Goal: Task Accomplishment & Management: Use online tool/utility

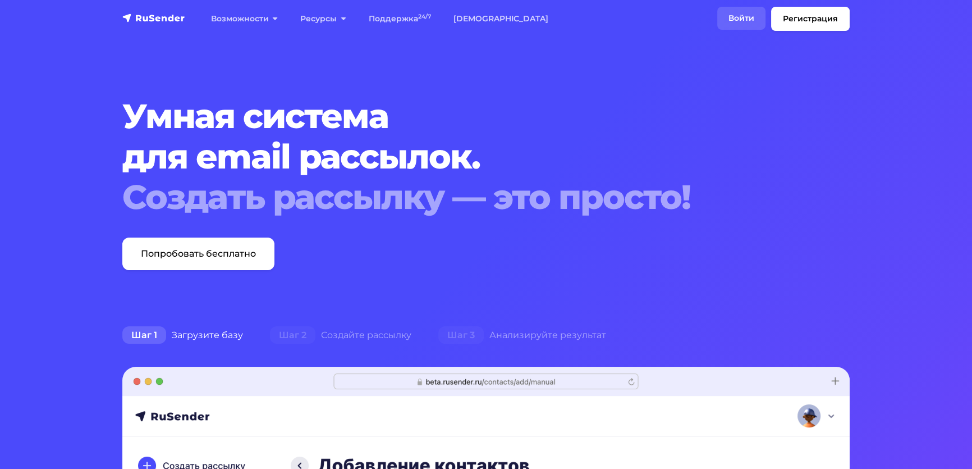
drag, startPoint x: 0, startPoint y: 0, endPoint x: 710, endPoint y: 20, distance: 710.4
click at [717, 20] on link "Войти" at bounding box center [741, 18] width 48 height 23
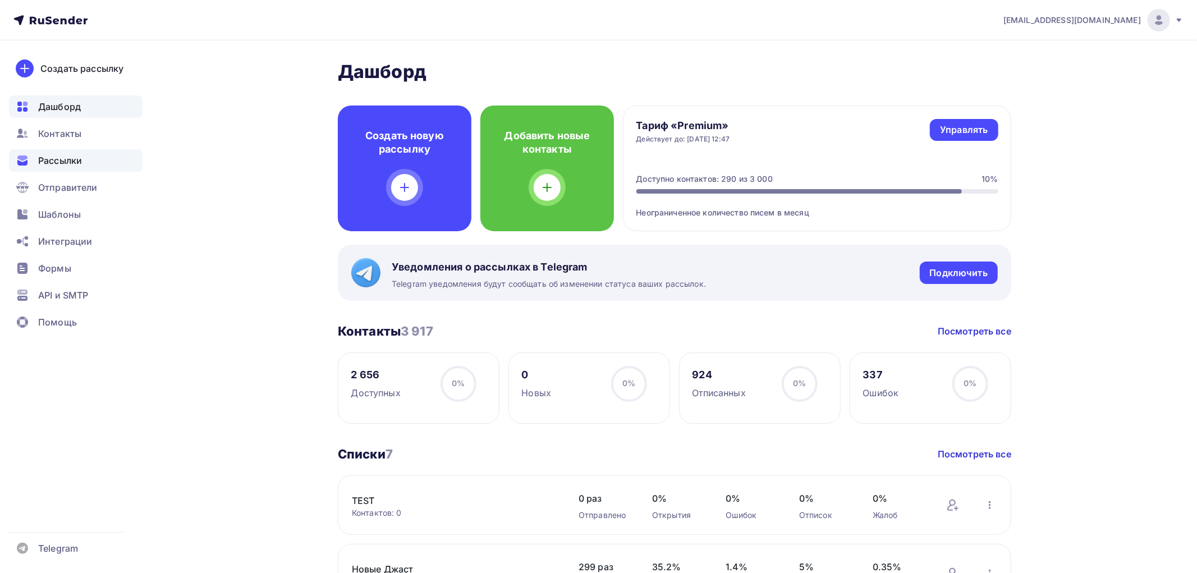
click at [47, 159] on span "Рассылки" at bounding box center [60, 160] width 44 height 13
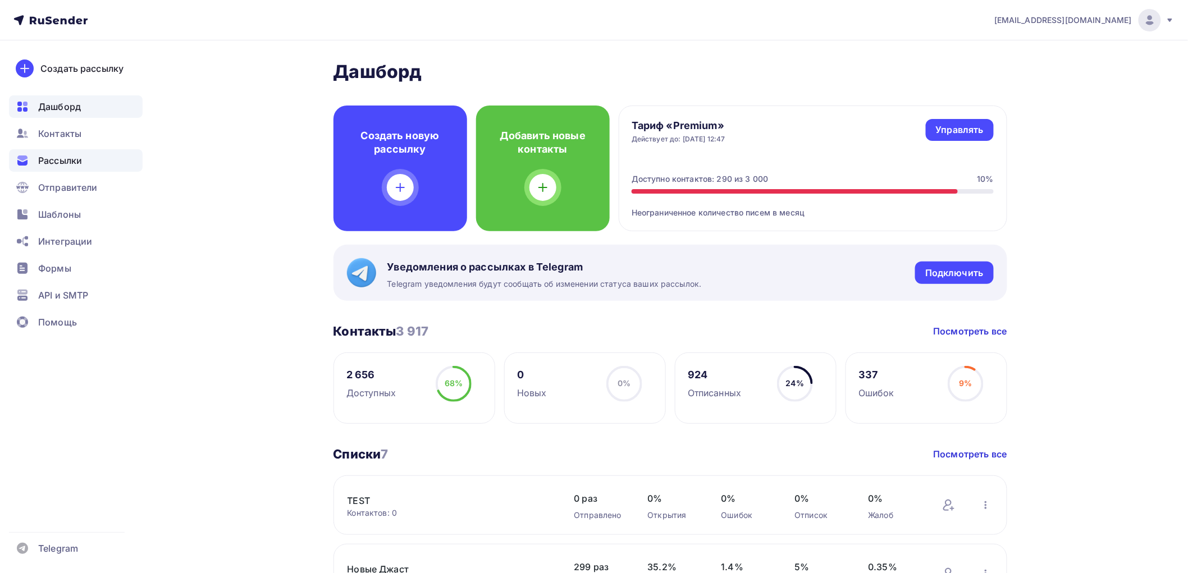
click at [48, 157] on span "Рассылки" at bounding box center [60, 160] width 44 height 13
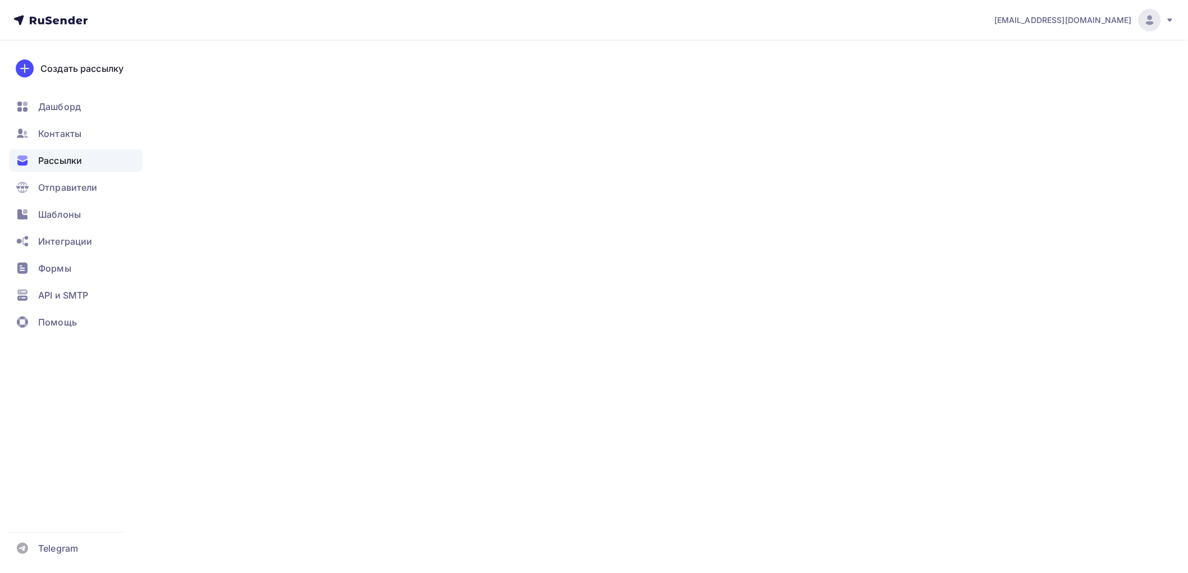
click at [64, 160] on span "Рассылки" at bounding box center [60, 160] width 44 height 13
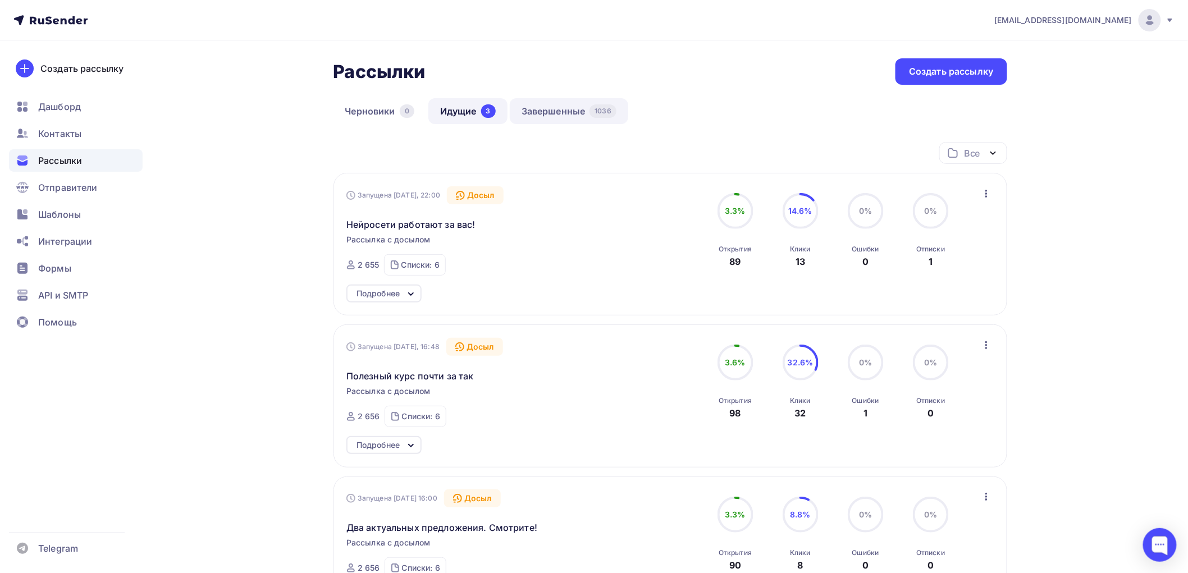
click at [537, 108] on link "Завершенные 1036" at bounding box center [569, 111] width 118 height 26
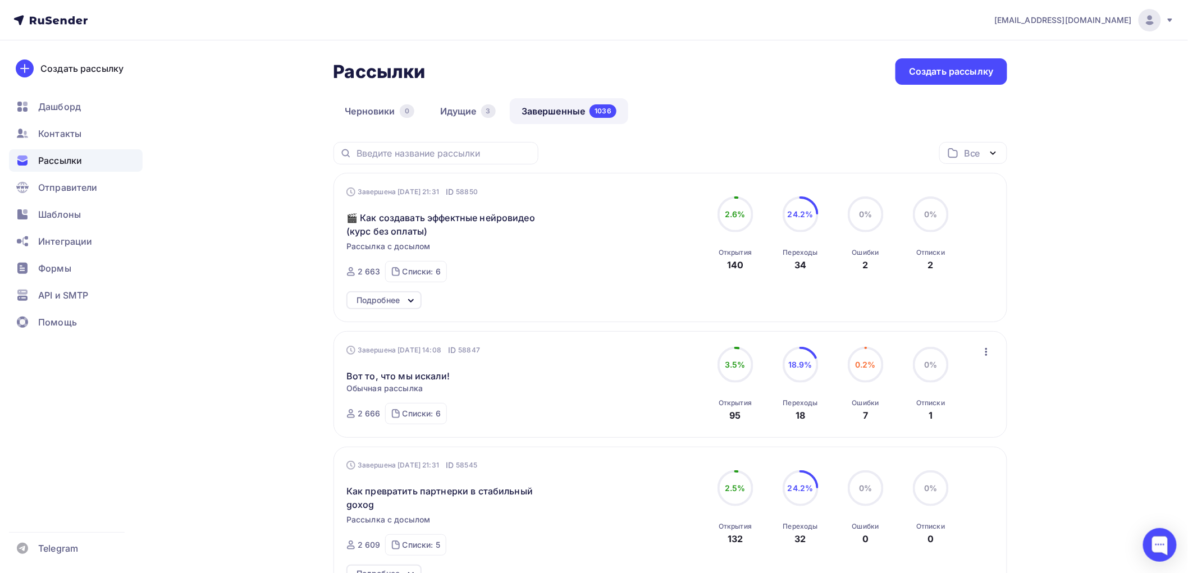
click at [402, 299] on div "Подробнее" at bounding box center [383, 300] width 75 height 18
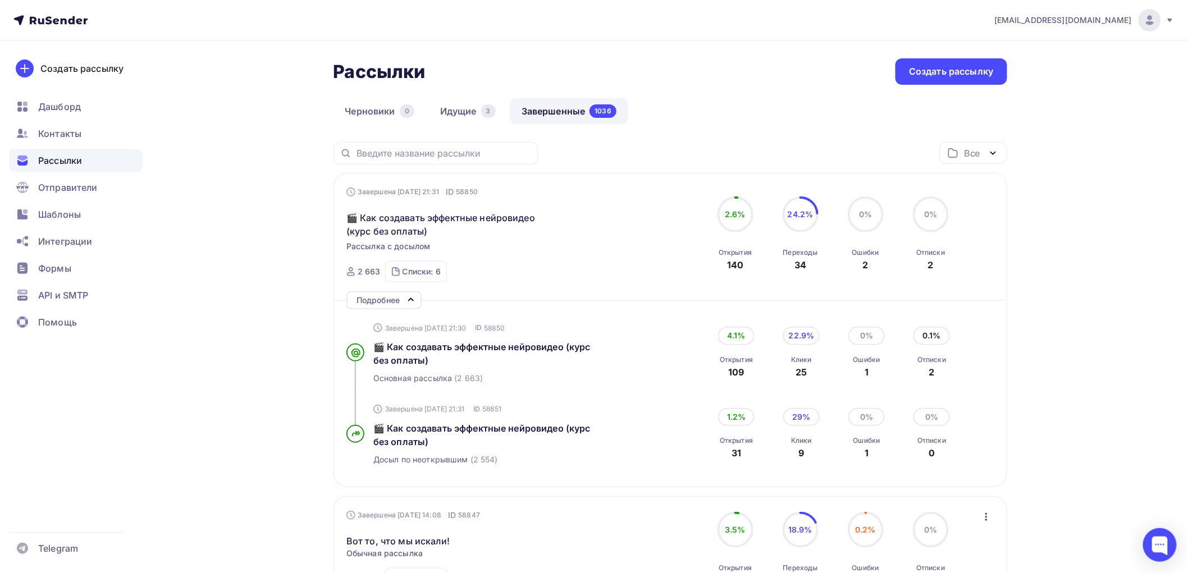
click at [405, 296] on div "Подробнее" at bounding box center [383, 300] width 75 height 18
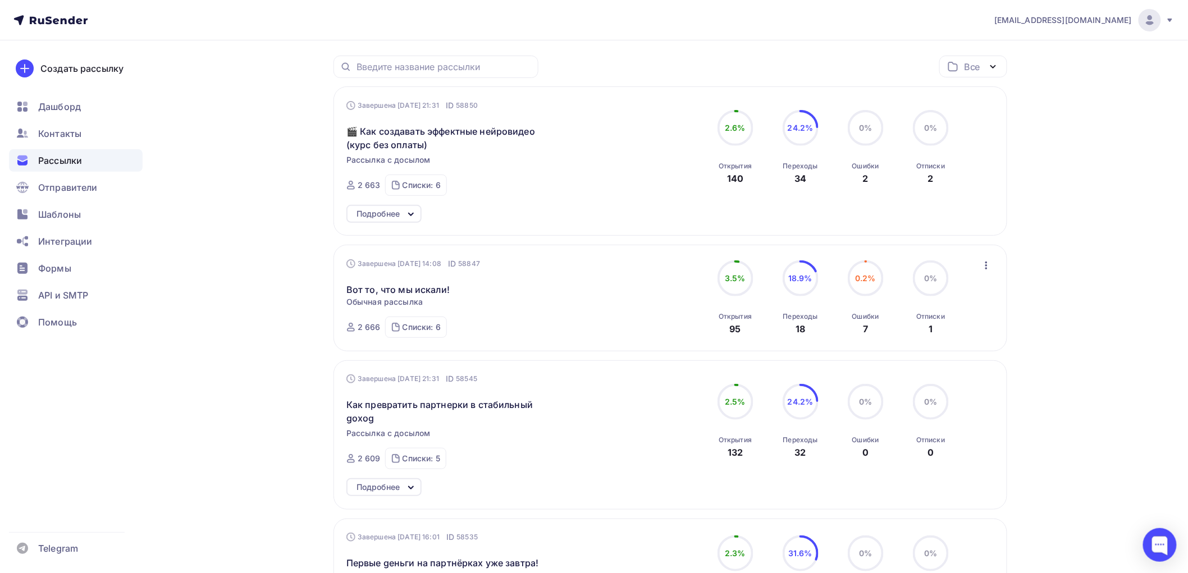
scroll to position [187, 0]
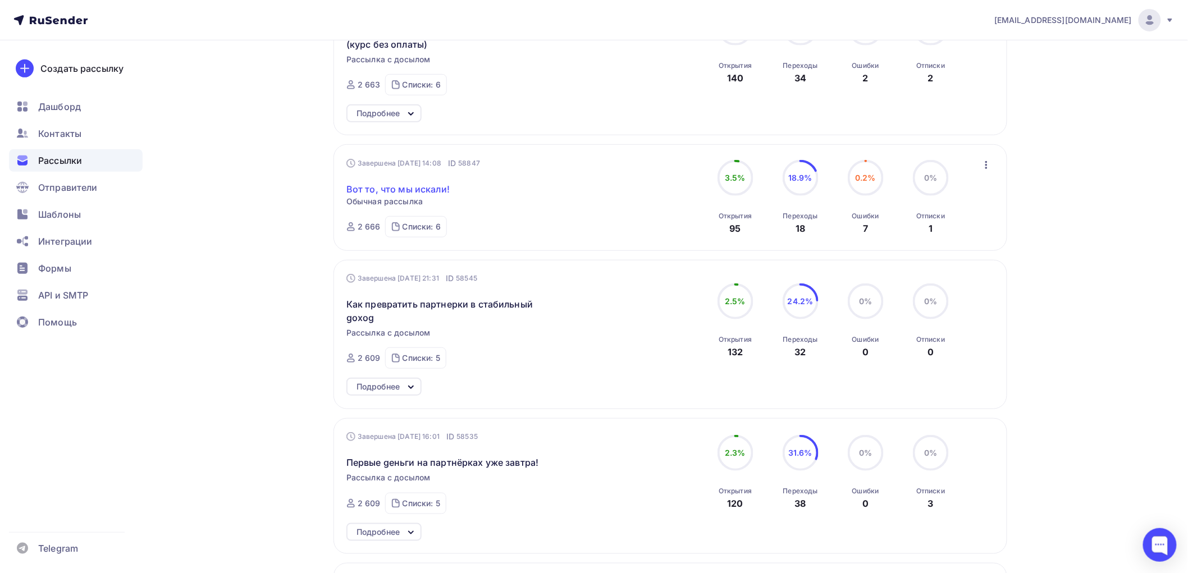
click at [413, 189] on link "Вот то, что мы искали!" at bounding box center [397, 188] width 103 height 13
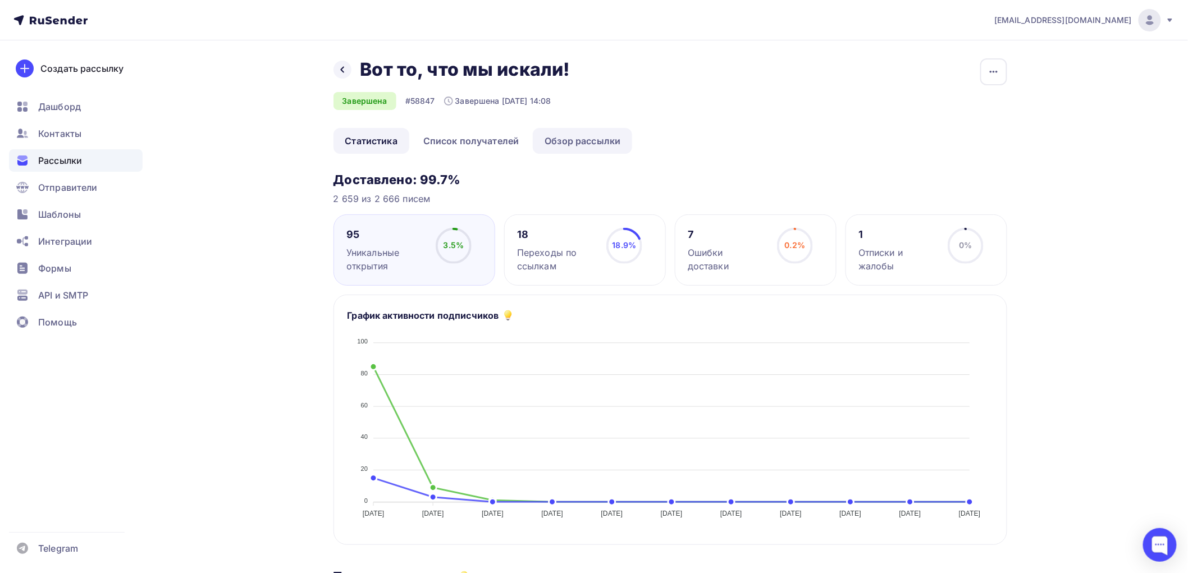
click at [573, 132] on link "Обзор рассылки" at bounding box center [582, 141] width 99 height 26
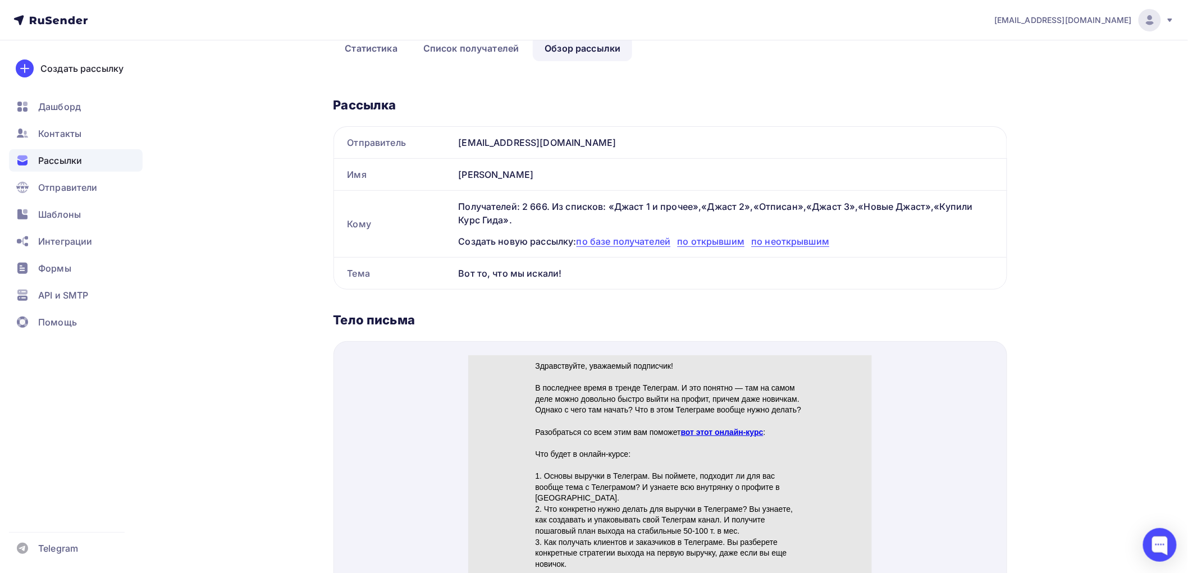
scroll to position [187, 0]
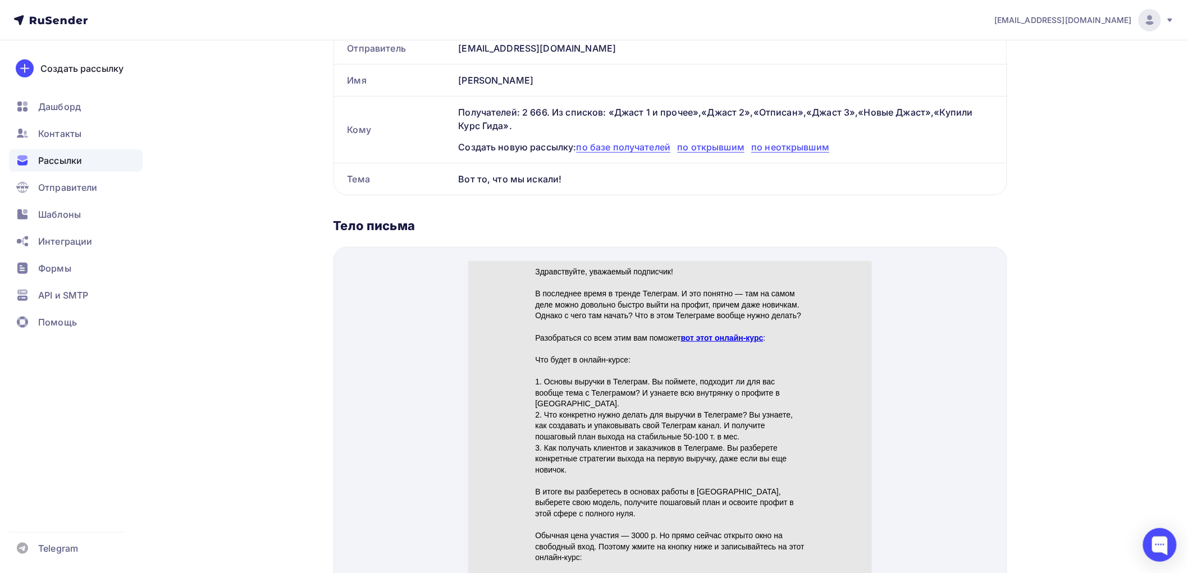
click at [724, 321] on link "вот этот онлайн-курс" at bounding box center [721, 323] width 83 height 9
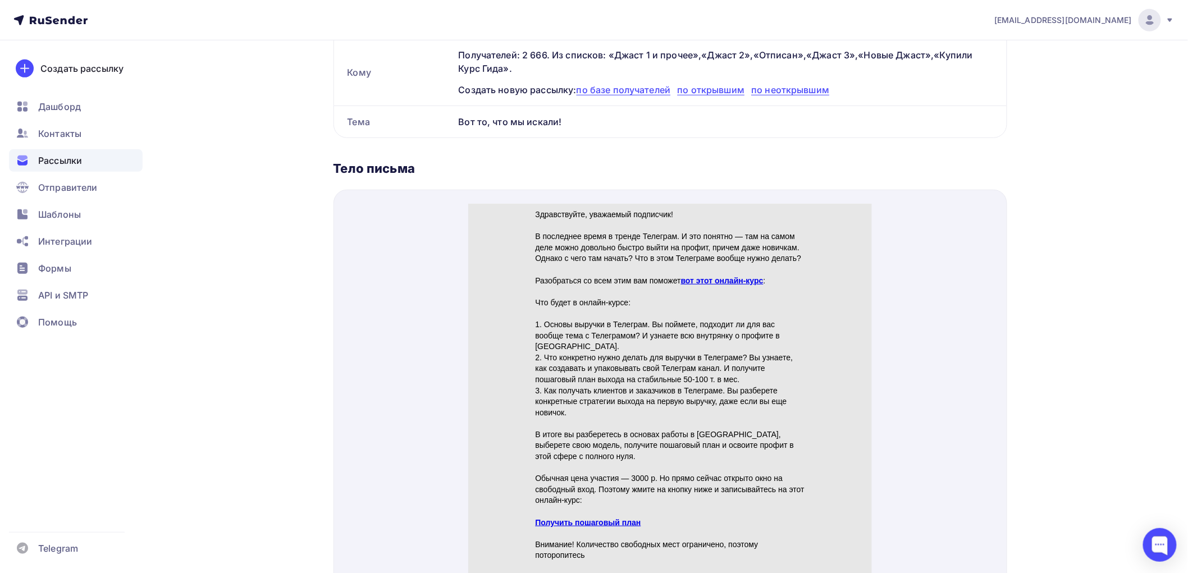
scroll to position [312, 0]
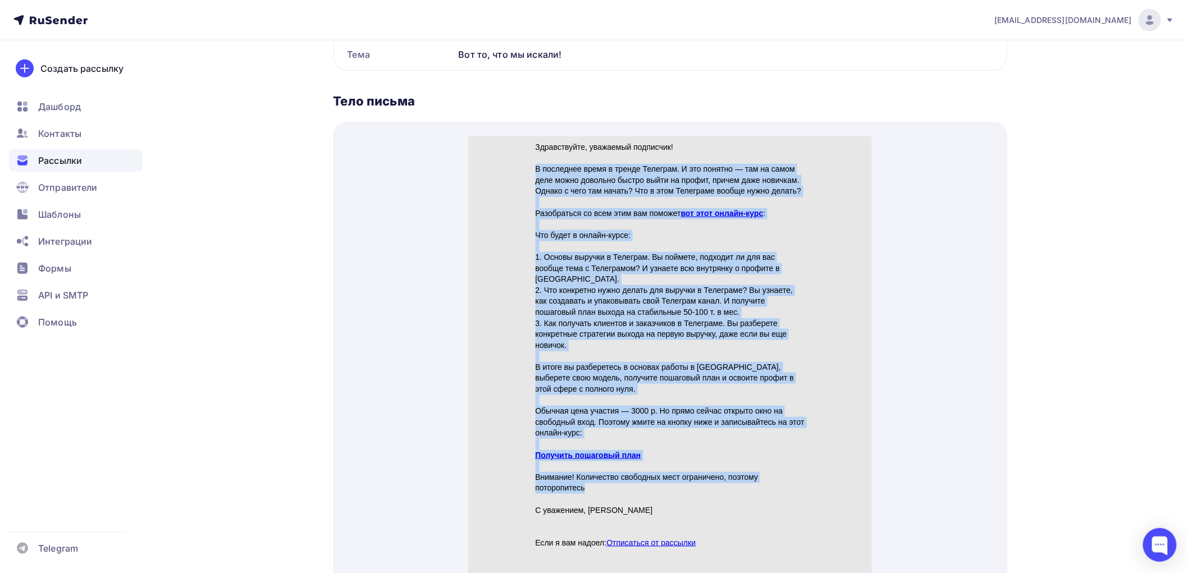
drag, startPoint x: 534, startPoint y: 155, endPoint x: 587, endPoint y: 472, distance: 320.4
click at [587, 472] on div "Здравствуйте, уважаемый подписчик! В последнее время в тренде Телеграм. И это п…" at bounding box center [669, 331] width 269 height 407
copy div "L ipsumdolo sitam c adipis Elitsedd. E tem incidid — utl et dolor magn aliqu en…"
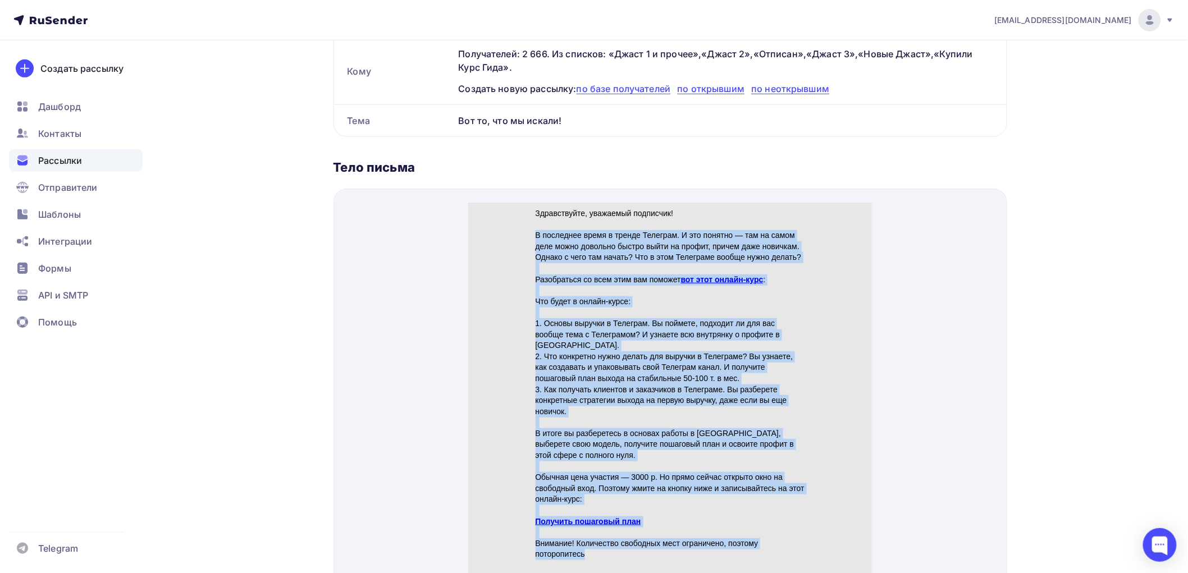
scroll to position [187, 0]
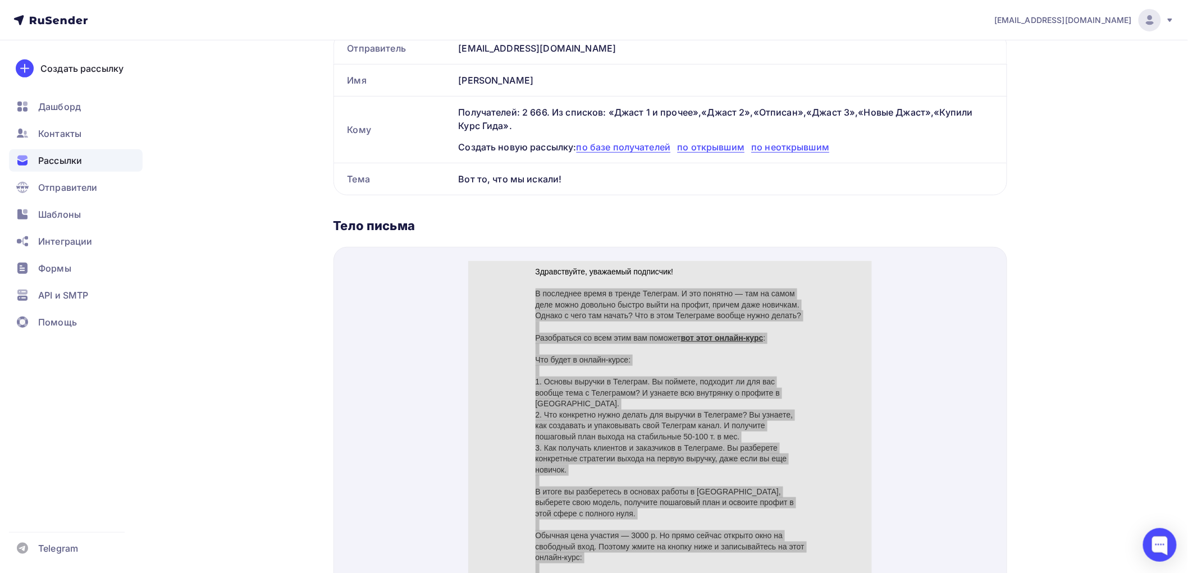
click at [63, 163] on span "Рассылки" at bounding box center [60, 160] width 44 height 13
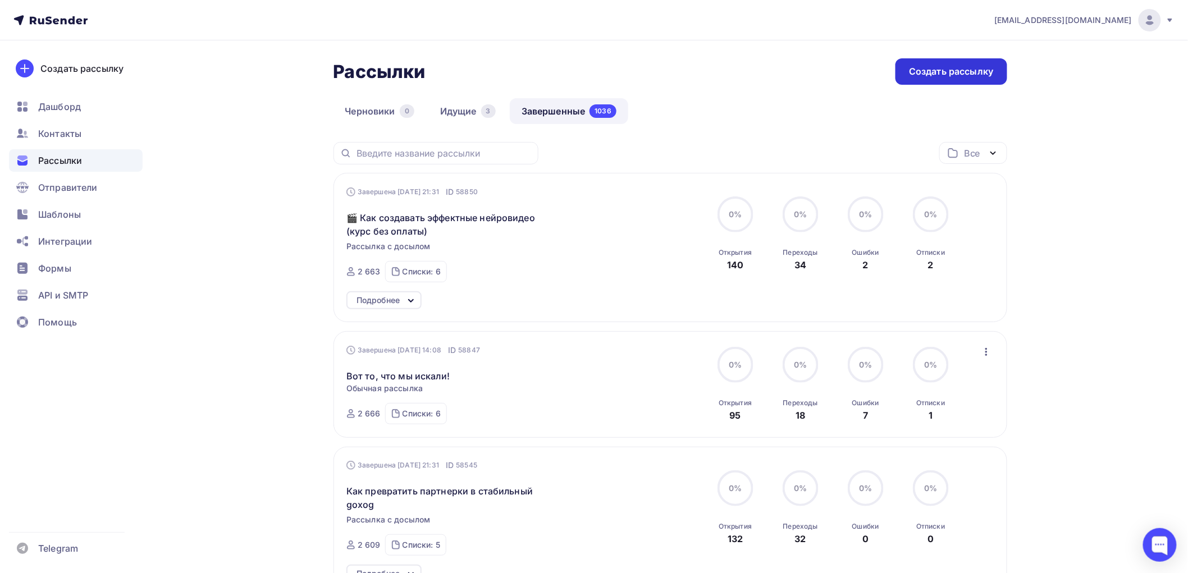
click at [949, 71] on div "Создать рассылку" at bounding box center [951, 71] width 84 height 13
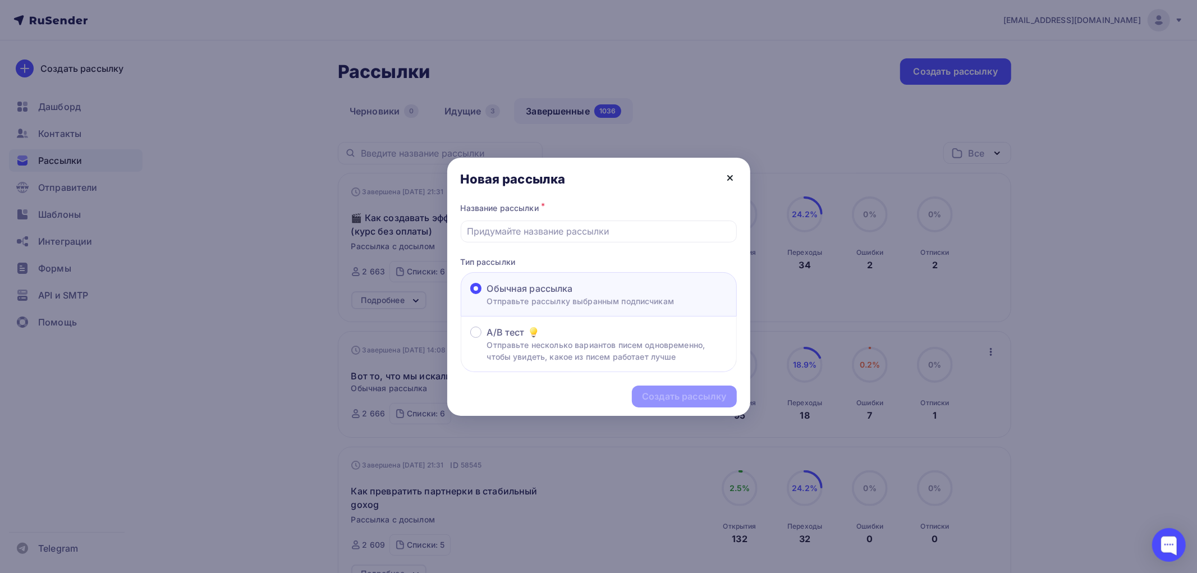
click at [730, 173] on icon at bounding box center [730, 177] width 13 height 13
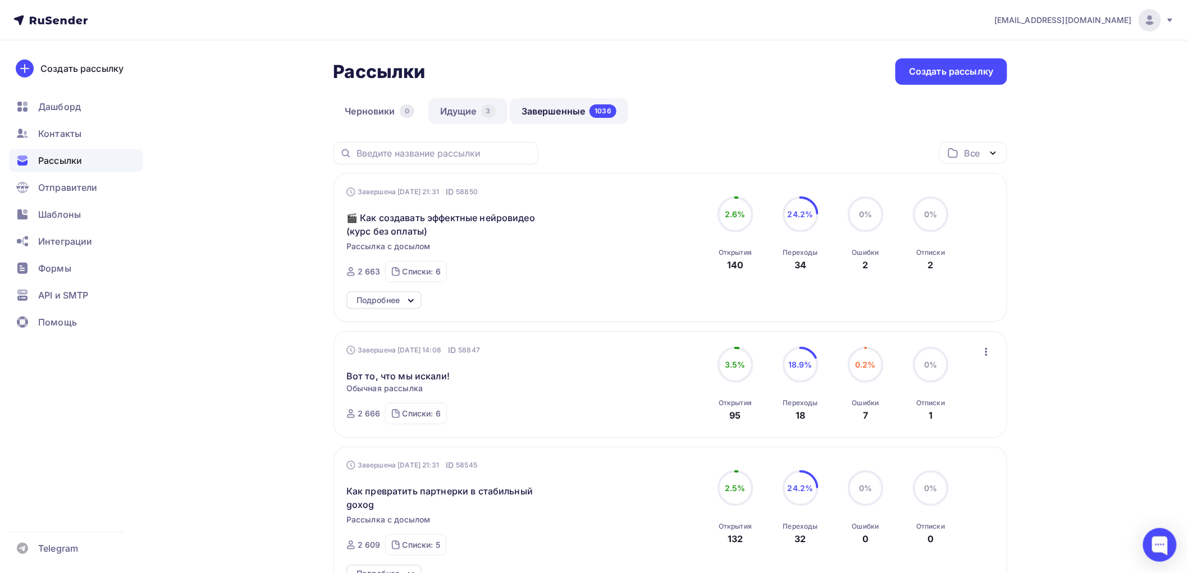
click at [459, 112] on link "Идущие 3" at bounding box center [467, 111] width 79 height 26
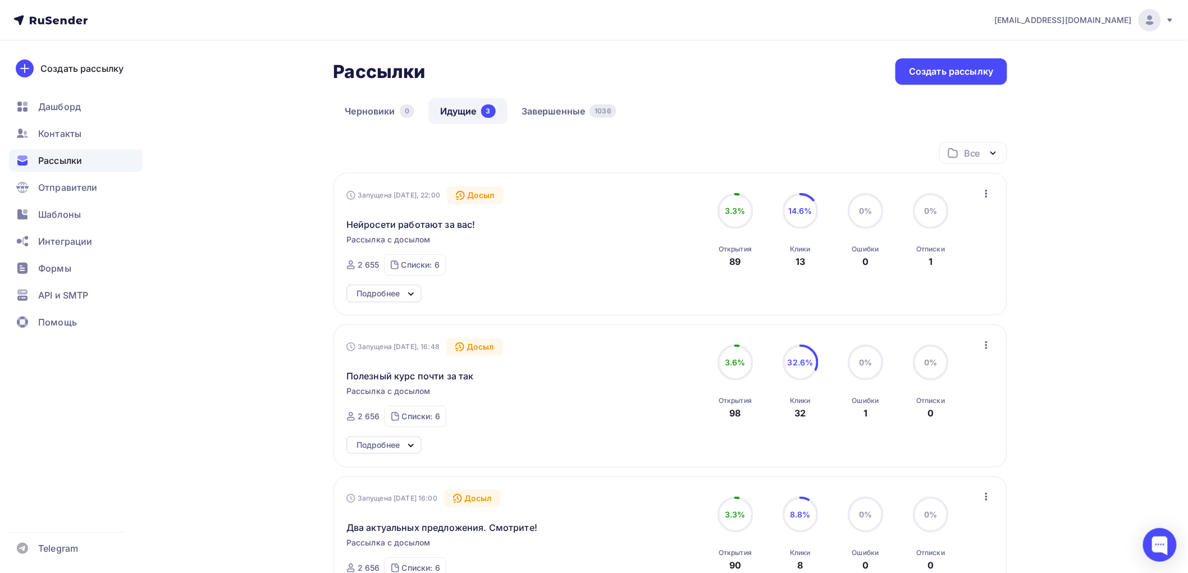
click at [405, 292] on icon at bounding box center [410, 293] width 13 height 13
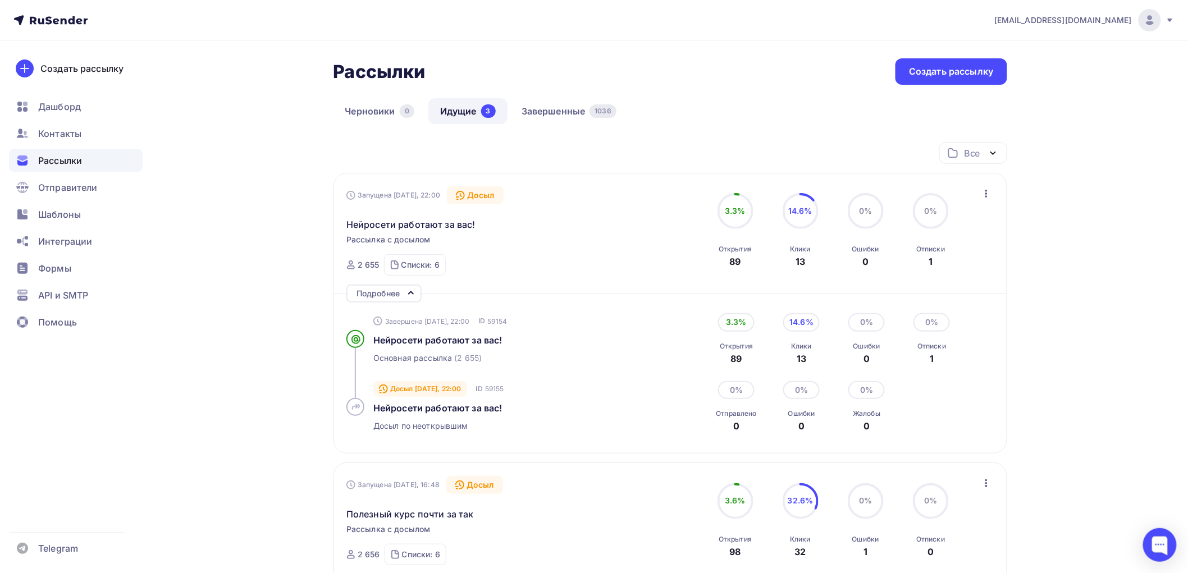
click at [405, 292] on icon at bounding box center [410, 292] width 13 height 13
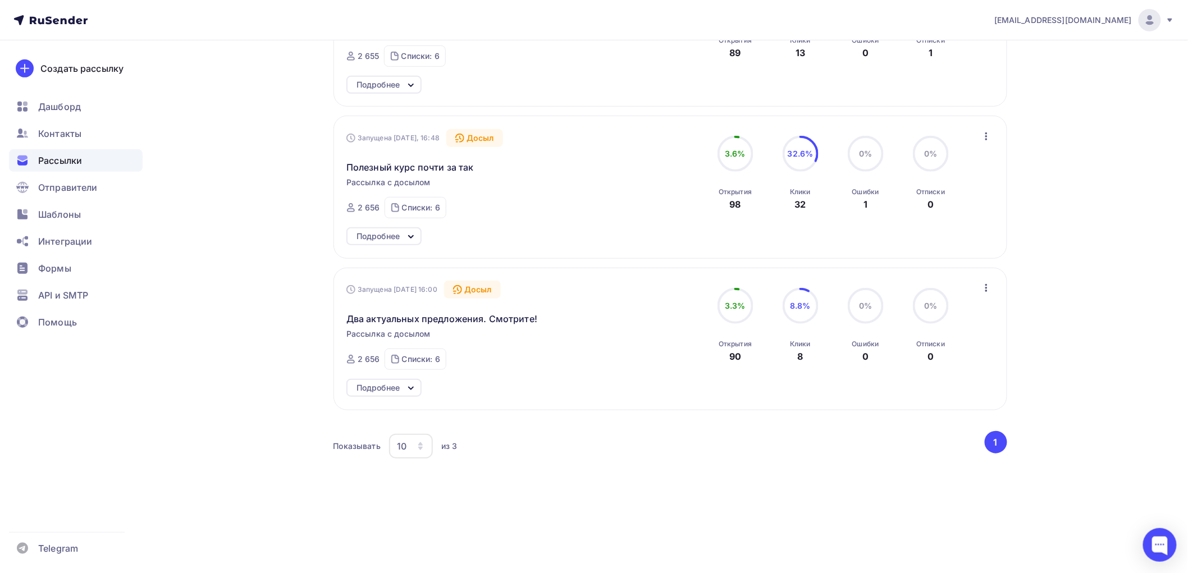
scroll to position [209, 0]
click at [402, 387] on div "Подробнее" at bounding box center [383, 388] width 75 height 18
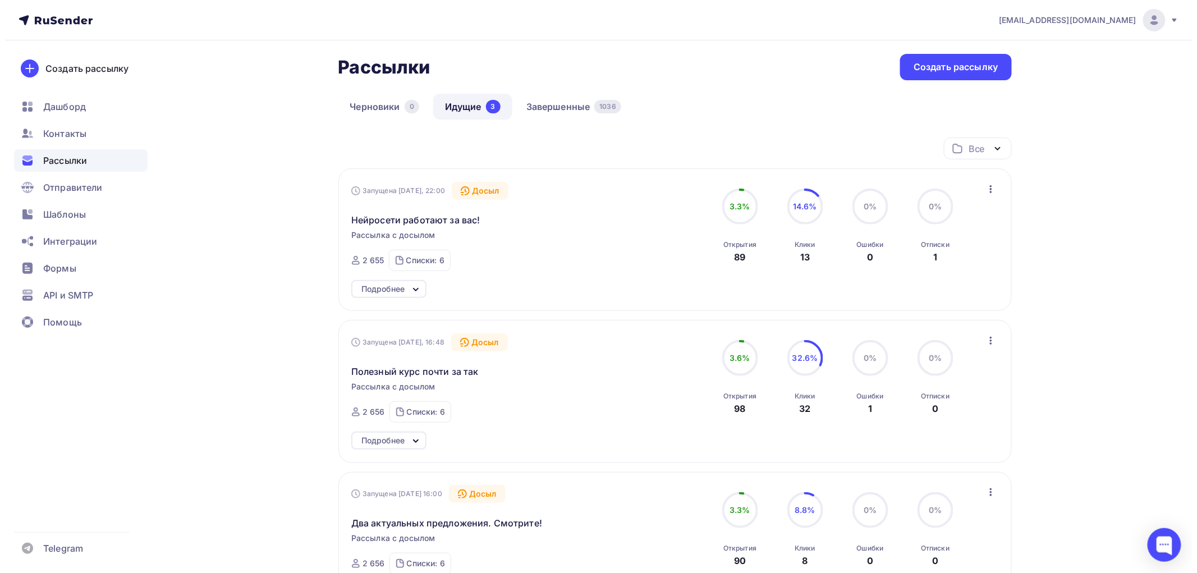
scroll to position [0, 0]
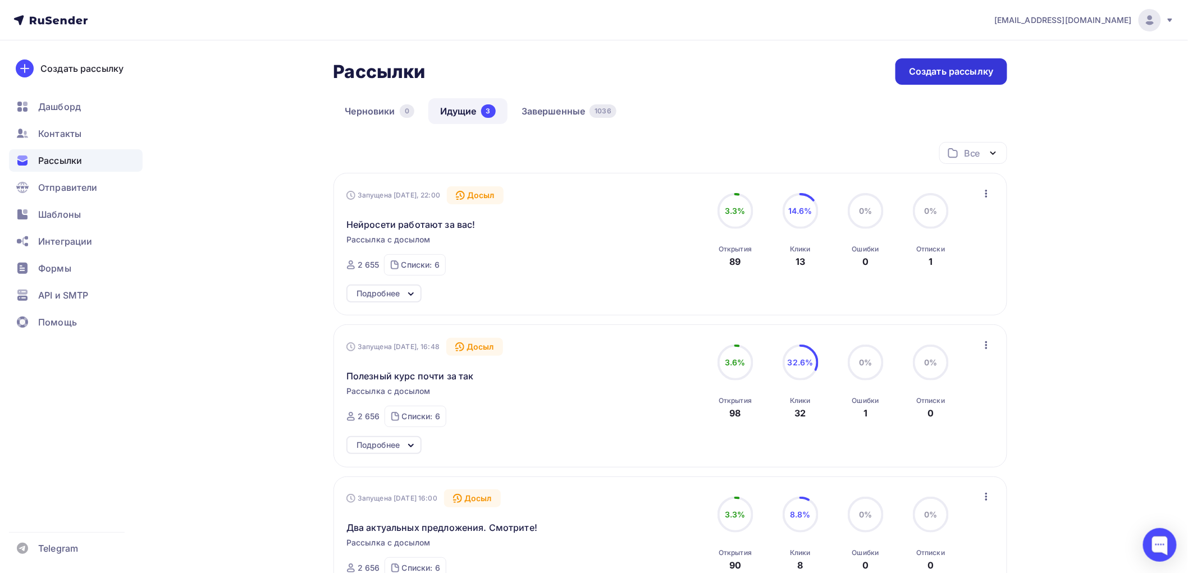
click at [946, 74] on div "Создать рассылку" at bounding box center [951, 71] width 84 height 13
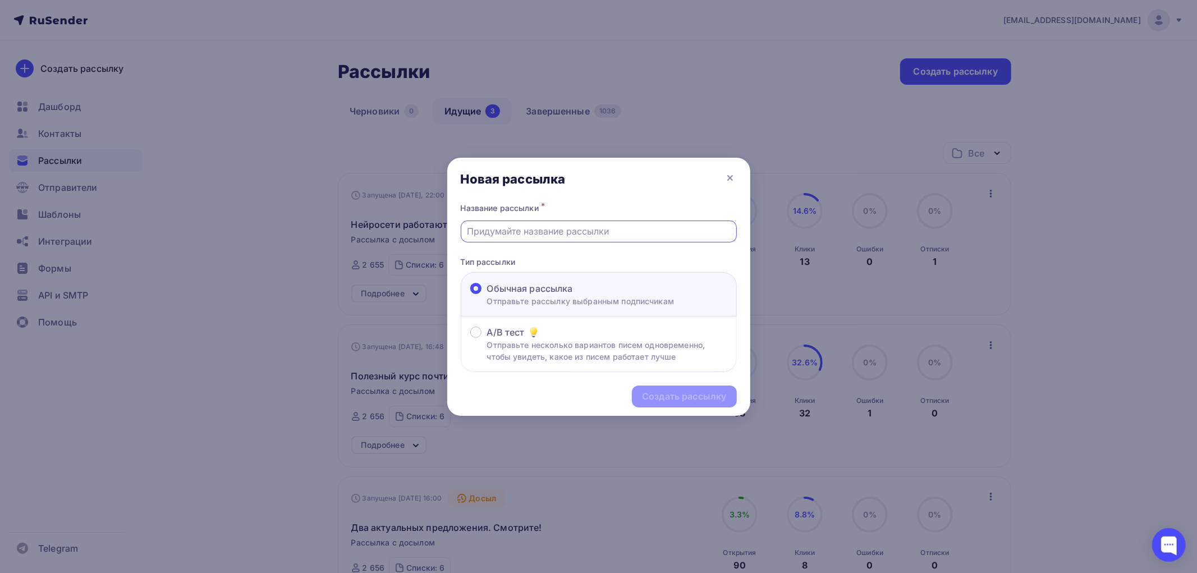
paste input "Lore ipsumdolor s amet conse adipis elitseddoeius tempori, utl etdol magna a en…"
type input "Lore ipsumdolor s amet conse adipis elitseddoeius tempori, utl etdol magna a en…"
drag, startPoint x: 669, startPoint y: 229, endPoint x: 457, endPoint y: 232, distance: 211.1
click at [457, 232] on div "Название рассылки * Телеграм и Нейросети - курсы без оплаты! Тип рассылки Обычн…" at bounding box center [598, 286] width 303 height 172
type input "Телеграм и Нейросети - курсы без оплаты!"
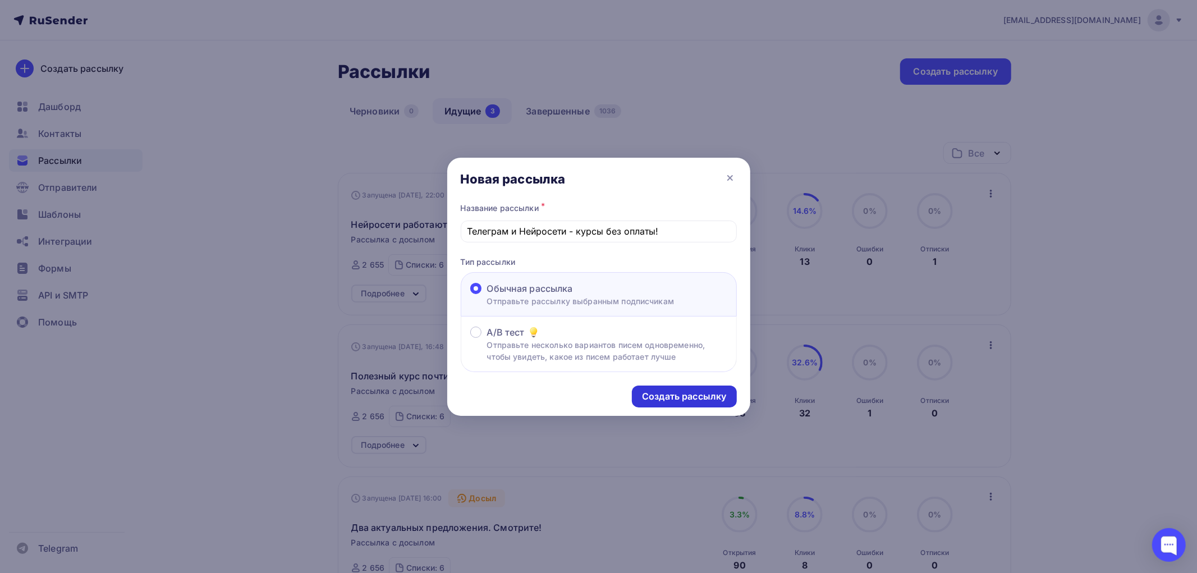
click at [676, 391] on div "Создать рассылку" at bounding box center [684, 396] width 84 height 13
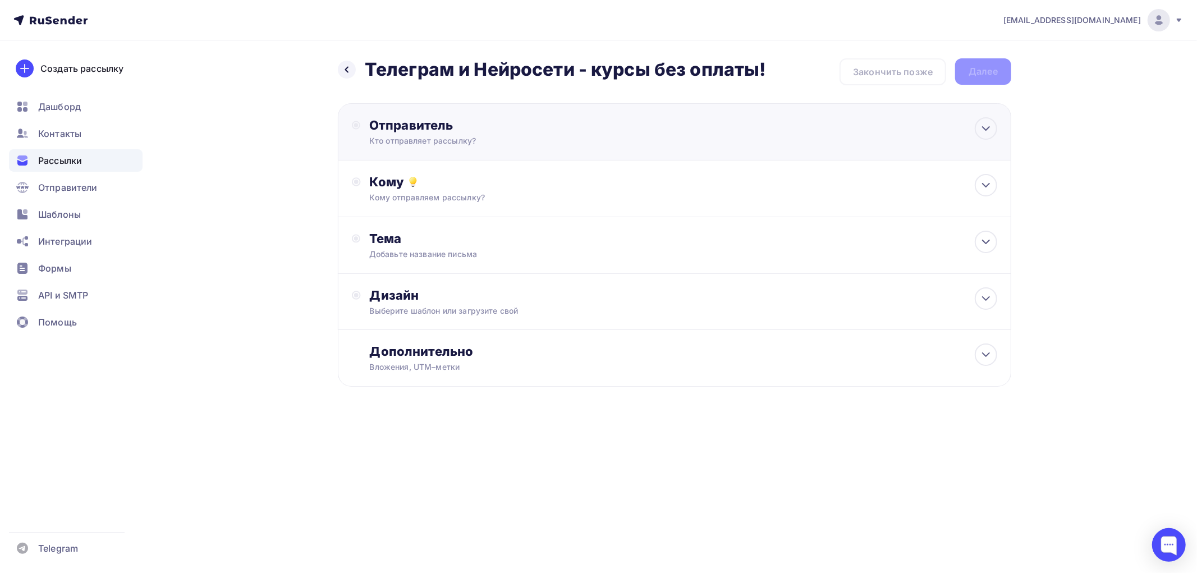
click at [422, 128] on div "Отправитель" at bounding box center [490, 125] width 243 height 16
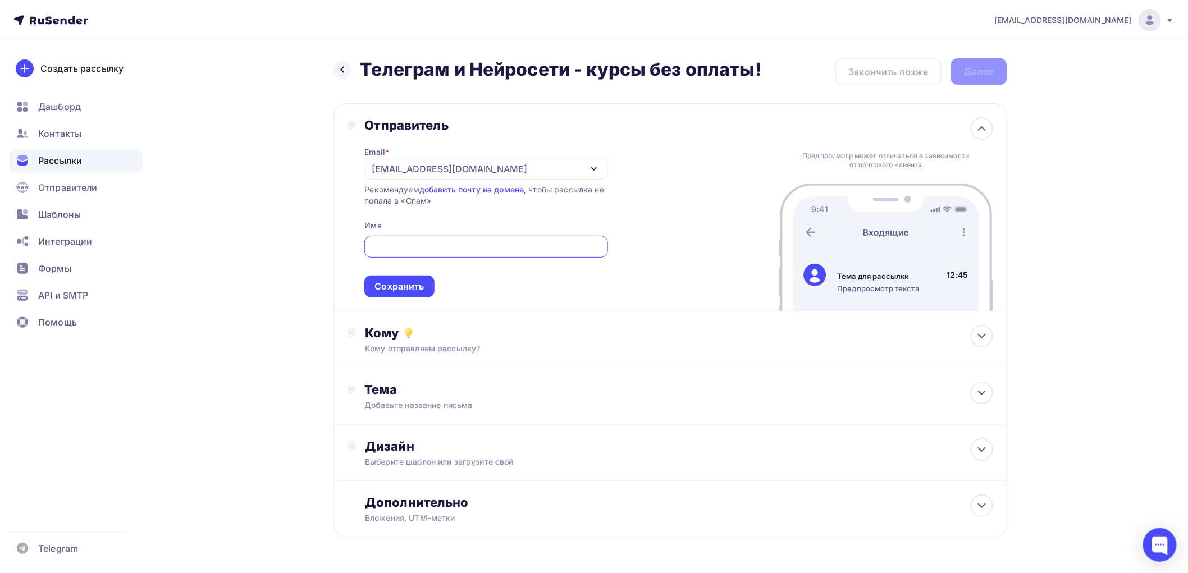
click at [433, 171] on div "[EMAIL_ADDRESS][DOMAIN_NAME]" at bounding box center [449, 168] width 155 height 13
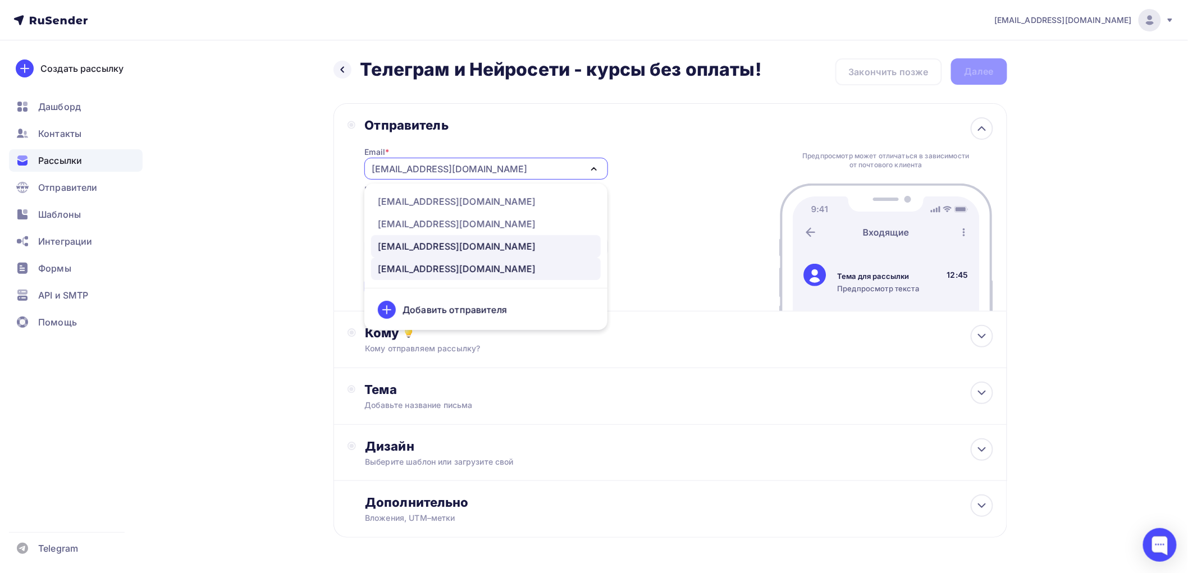
click at [419, 248] on div "[EMAIL_ADDRESS][DOMAIN_NAME]" at bounding box center [457, 246] width 158 height 13
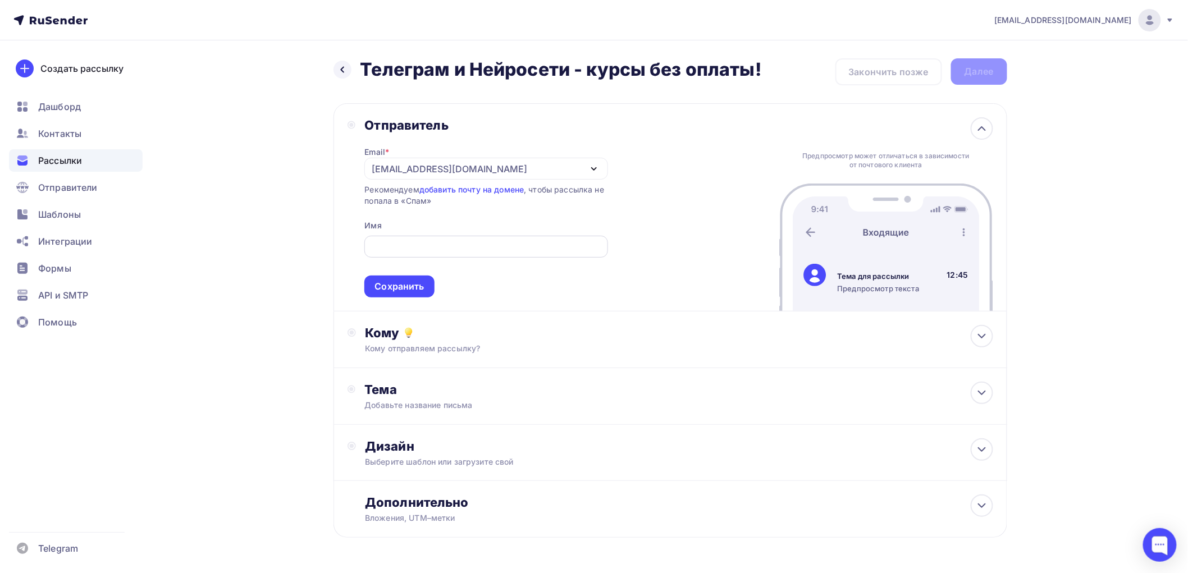
click at [416, 250] on input "text" at bounding box center [486, 246] width 230 height 13
type input "[PERSON_NAME]"
click at [406, 288] on div "Сохранить" at bounding box center [398, 286] width 49 height 13
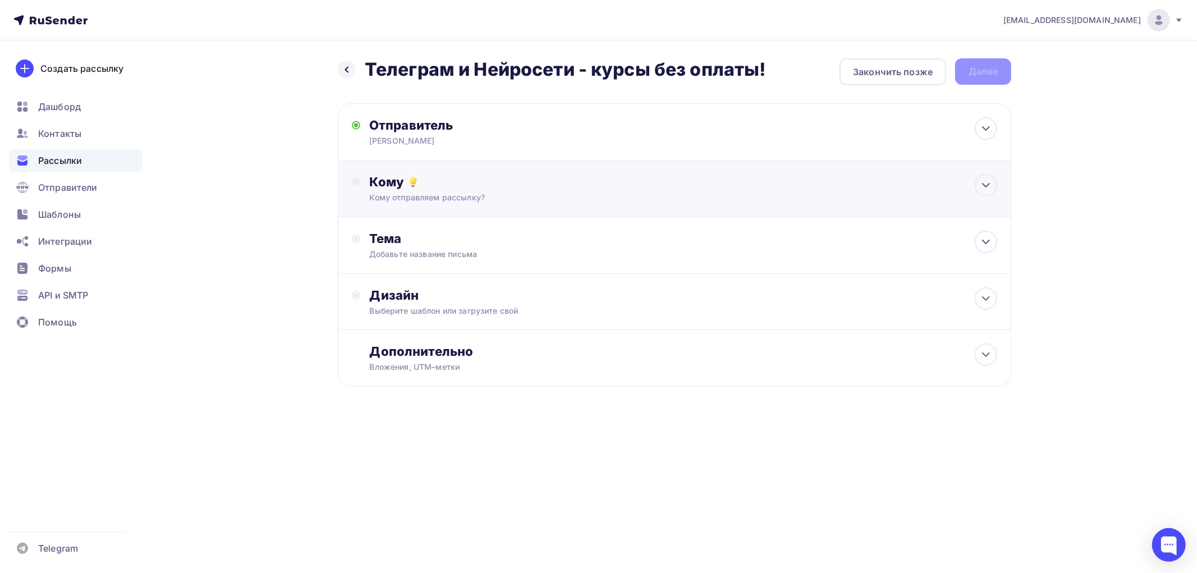
click at [401, 182] on div "Кому" at bounding box center [684, 182] width 628 height 16
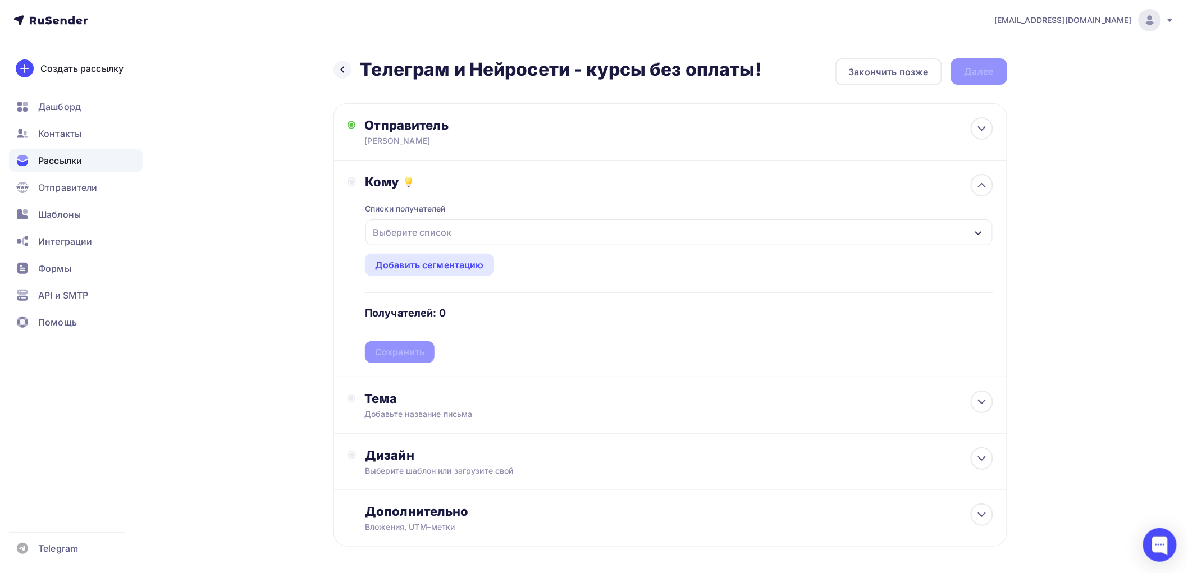
click at [397, 231] on div "Выберите список" at bounding box center [412, 232] width 88 height 20
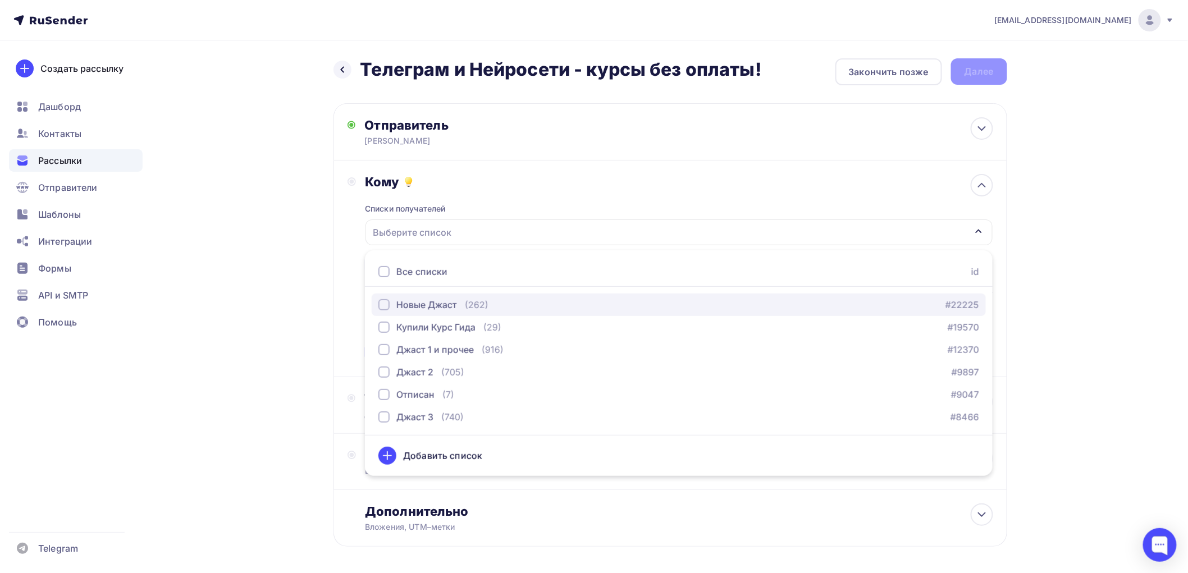
click at [388, 301] on div "button" at bounding box center [383, 304] width 11 height 11
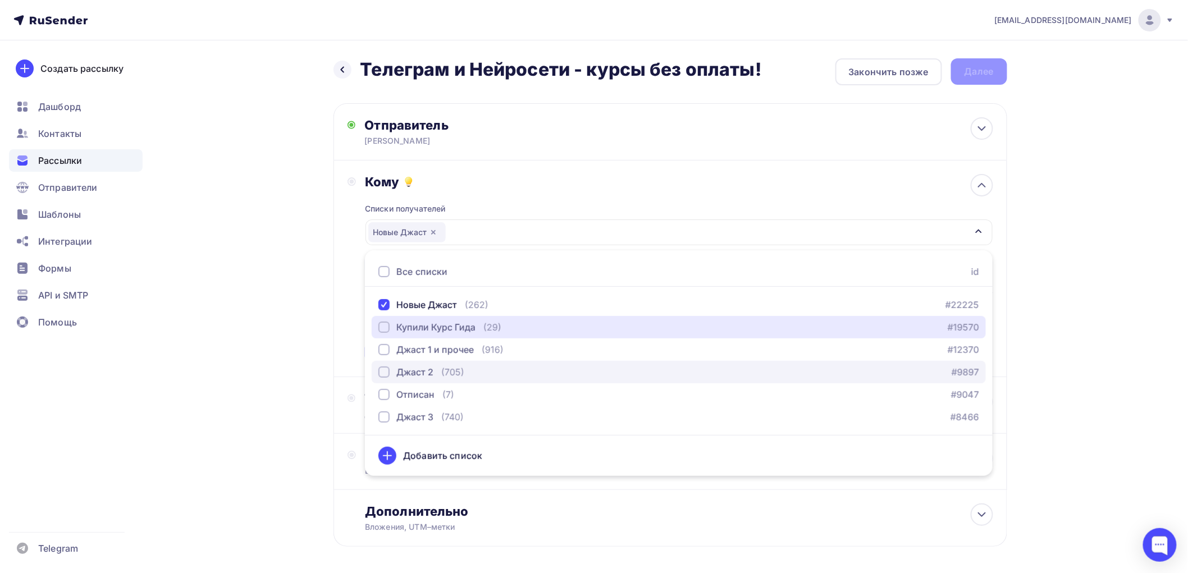
drag, startPoint x: 386, startPoint y: 322, endPoint x: 380, endPoint y: 366, distance: 44.1
click at [386, 324] on div "button" at bounding box center [383, 327] width 11 height 11
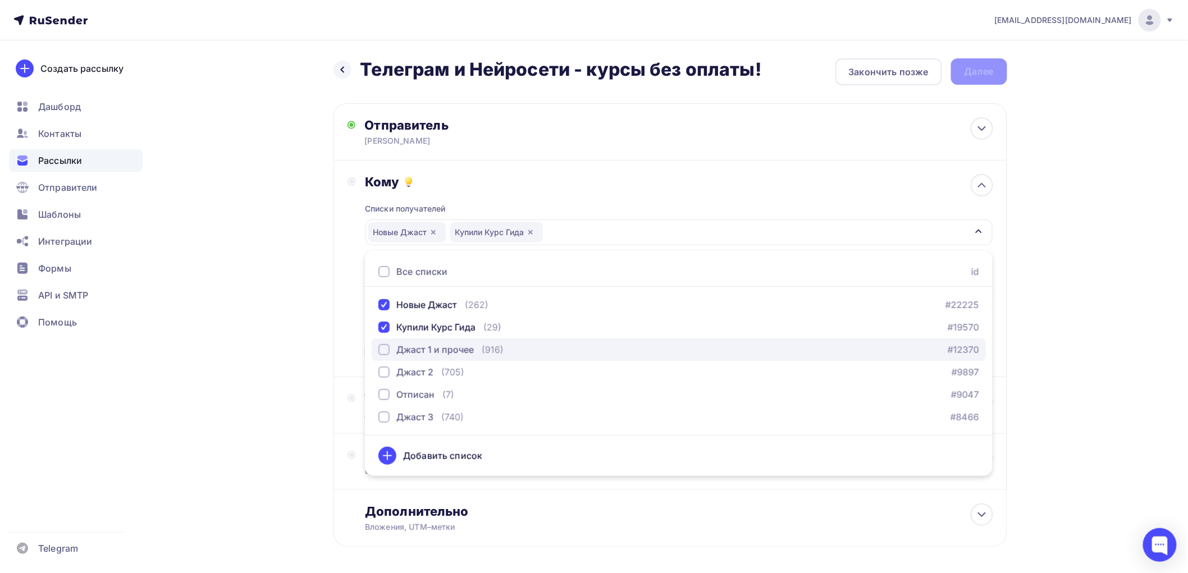
click at [386, 350] on div "button" at bounding box center [383, 349] width 11 height 11
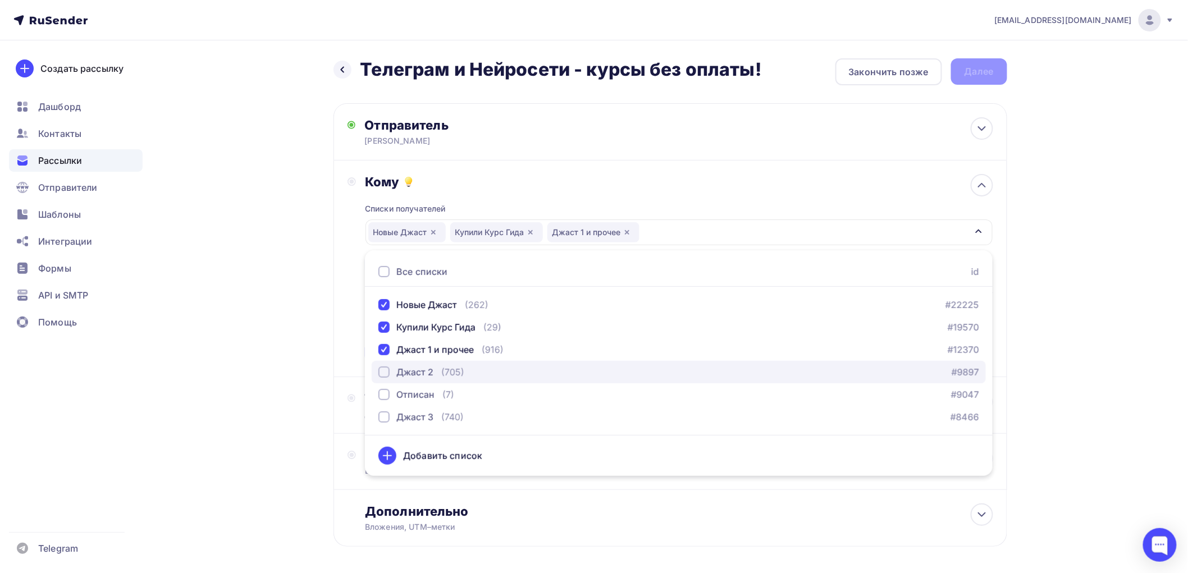
click at [385, 373] on div "button" at bounding box center [383, 372] width 11 height 11
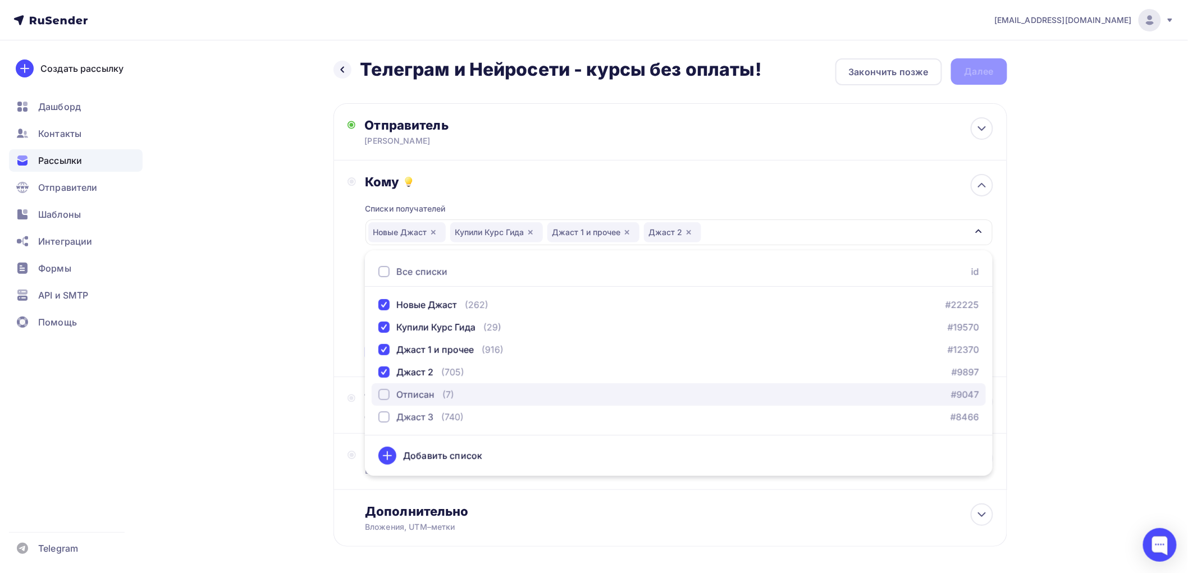
click at [387, 391] on div "button" at bounding box center [383, 394] width 11 height 11
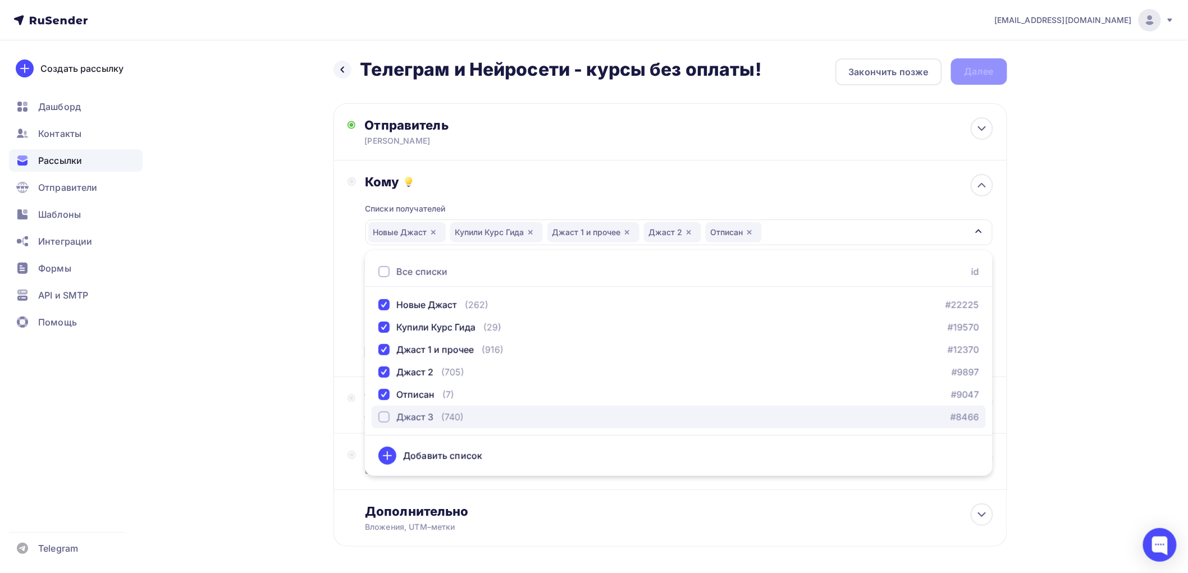
click at [385, 414] on div "button" at bounding box center [383, 416] width 11 height 11
click at [298, 391] on div "Назад Телеграм и Нейросети - курсы без оплаты! Телеграм и Нейросети - курсы без…" at bounding box center [594, 329] width 920 height 579
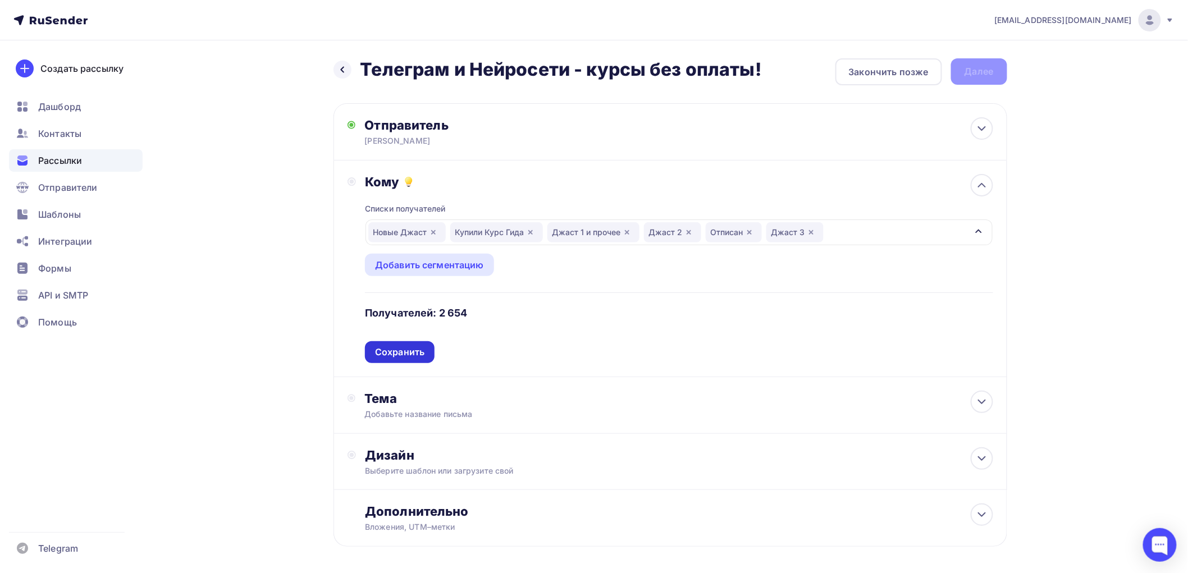
click at [390, 352] on div "Сохранить" at bounding box center [399, 352] width 49 height 13
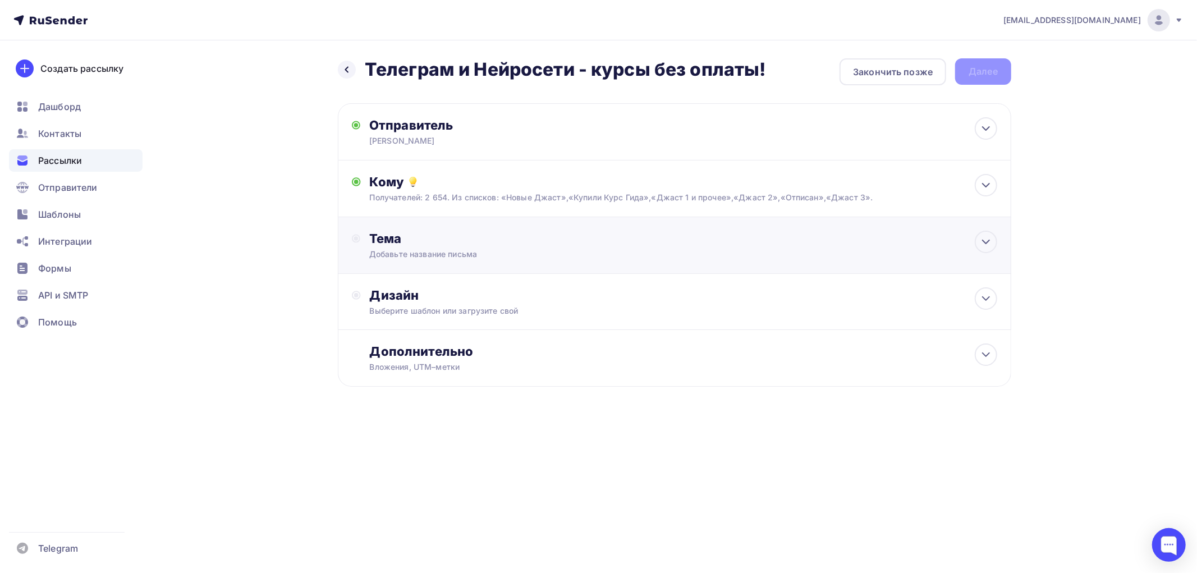
click at [391, 251] on div "Добавьте название письма" at bounding box center [469, 254] width 200 height 11
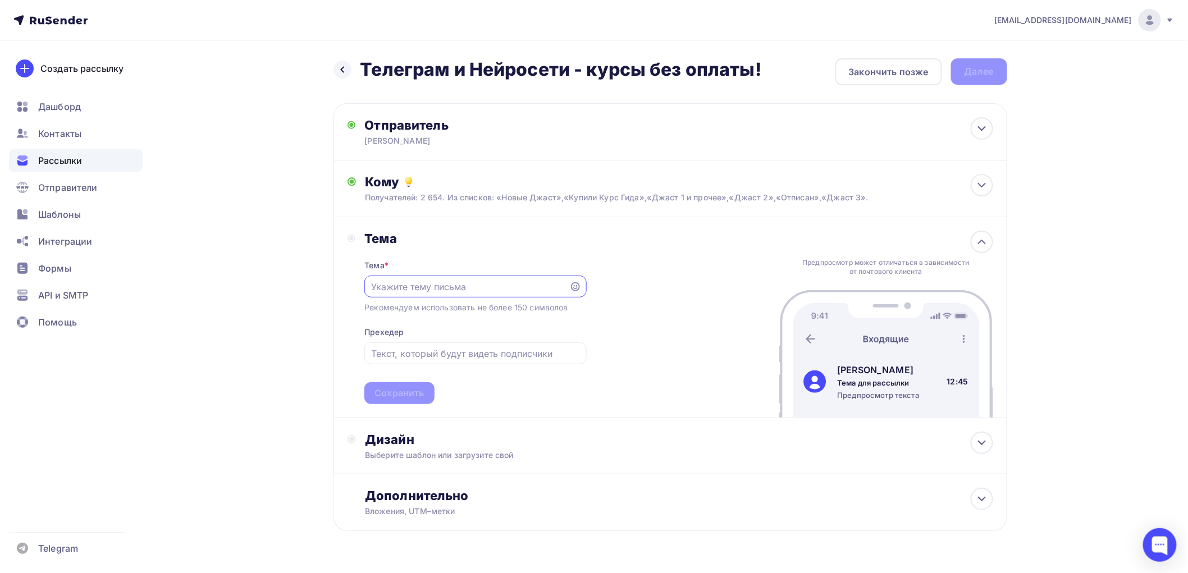
paste input "Телеграм и Нейросети - курсы без оплаты!"
click at [479, 288] on input "Телеграм и Нейросети - курсы без оплаты!" at bounding box center [467, 286] width 192 height 13
type input "Телеграм и Нейросети: курсы без оплаты!"
click at [418, 396] on div "Сохранить" at bounding box center [398, 393] width 49 height 13
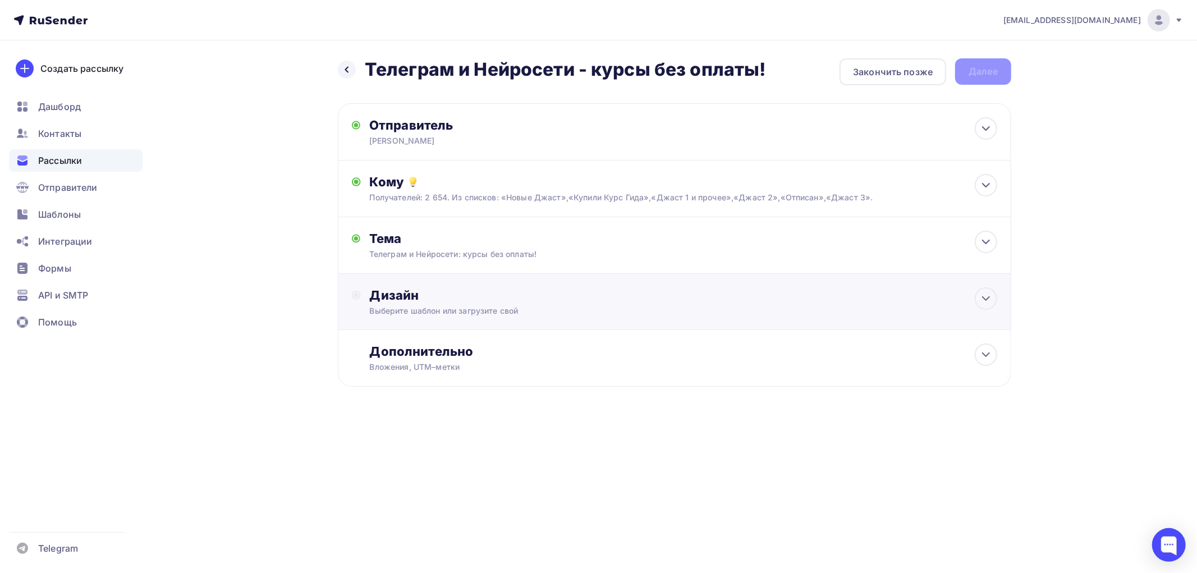
click at [409, 287] on div "Дизайн" at bounding box center [684, 295] width 628 height 16
click at [416, 337] on div "Выбрать шаблон" at bounding box center [419, 341] width 78 height 13
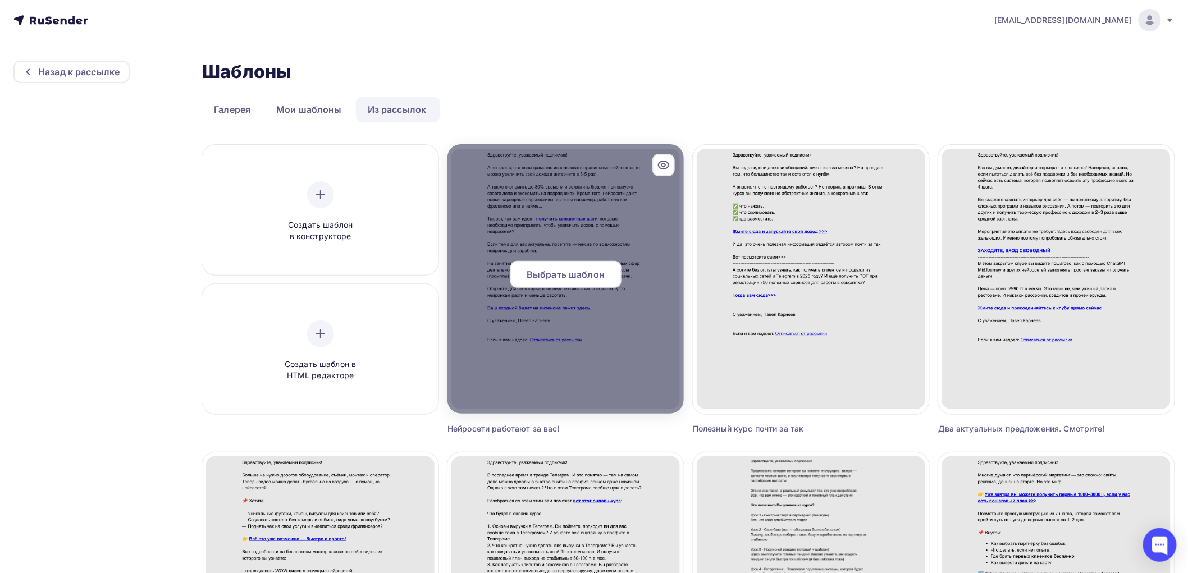
click at [551, 282] on div "Выбрать шаблон" at bounding box center [565, 274] width 111 height 27
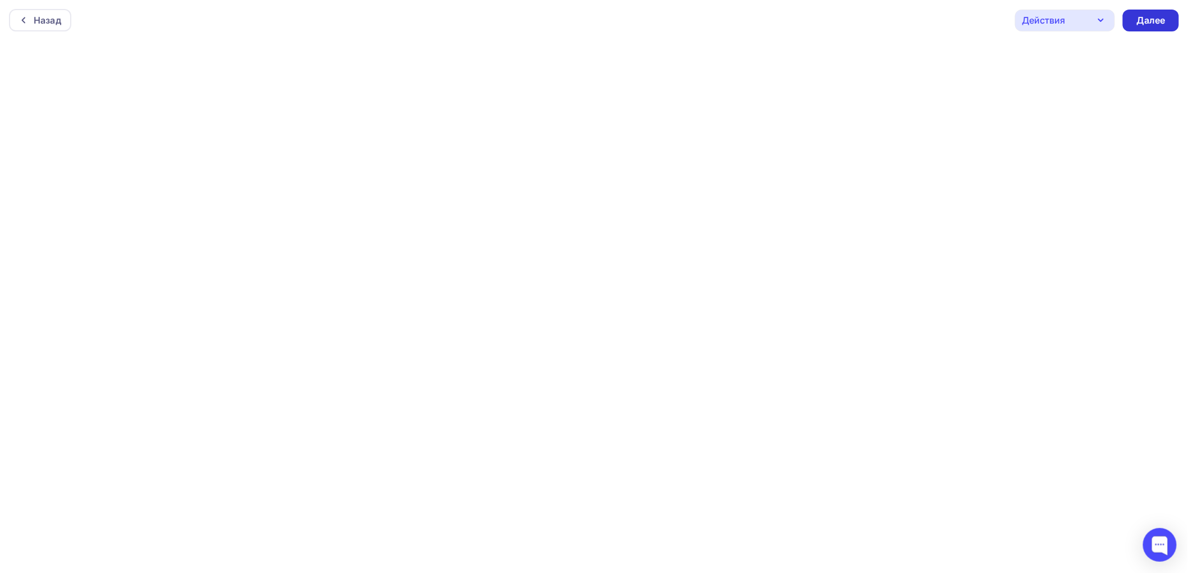
click at [1151, 21] on div "Далее" at bounding box center [1150, 20] width 29 height 13
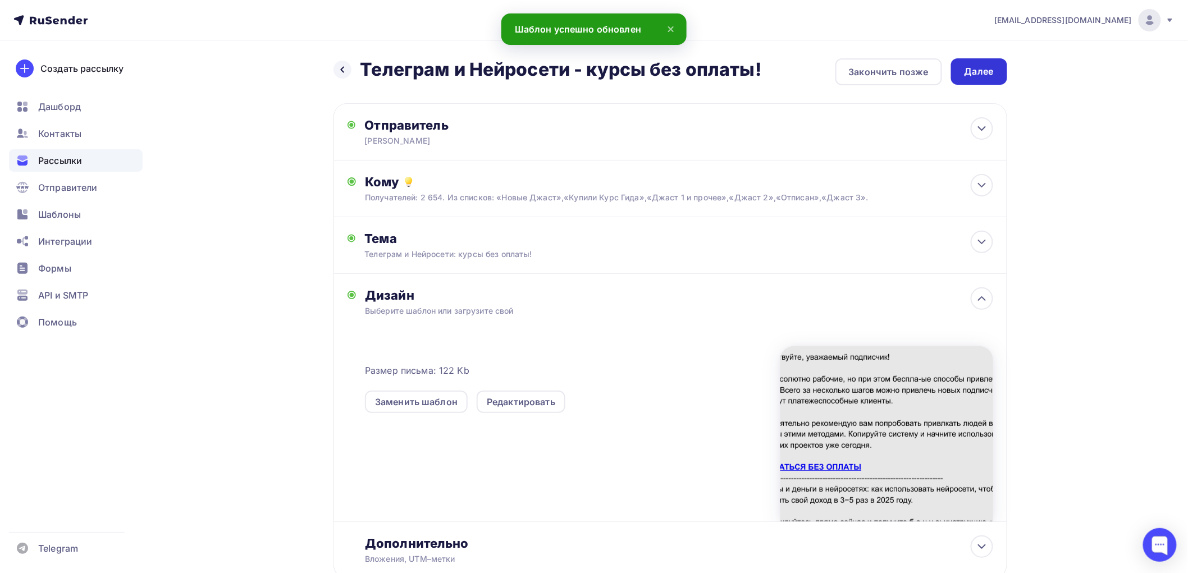
click at [986, 75] on div "Далее" at bounding box center [978, 71] width 29 height 13
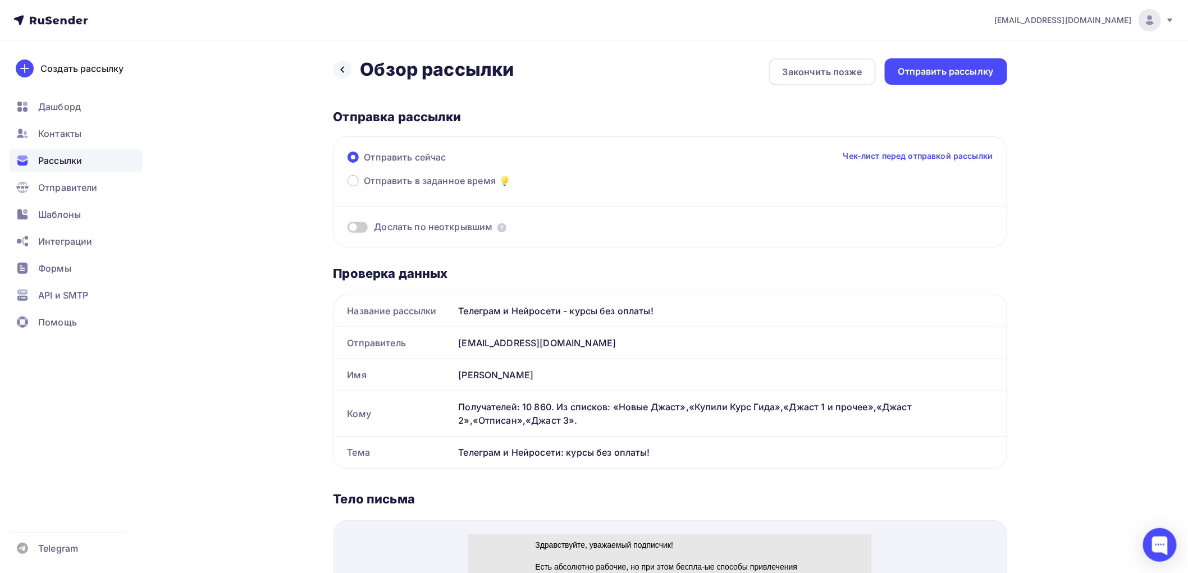
click at [360, 226] on span at bounding box center [357, 227] width 20 height 11
click at [347, 229] on input "checkbox" at bounding box center [347, 229] width 0 height 0
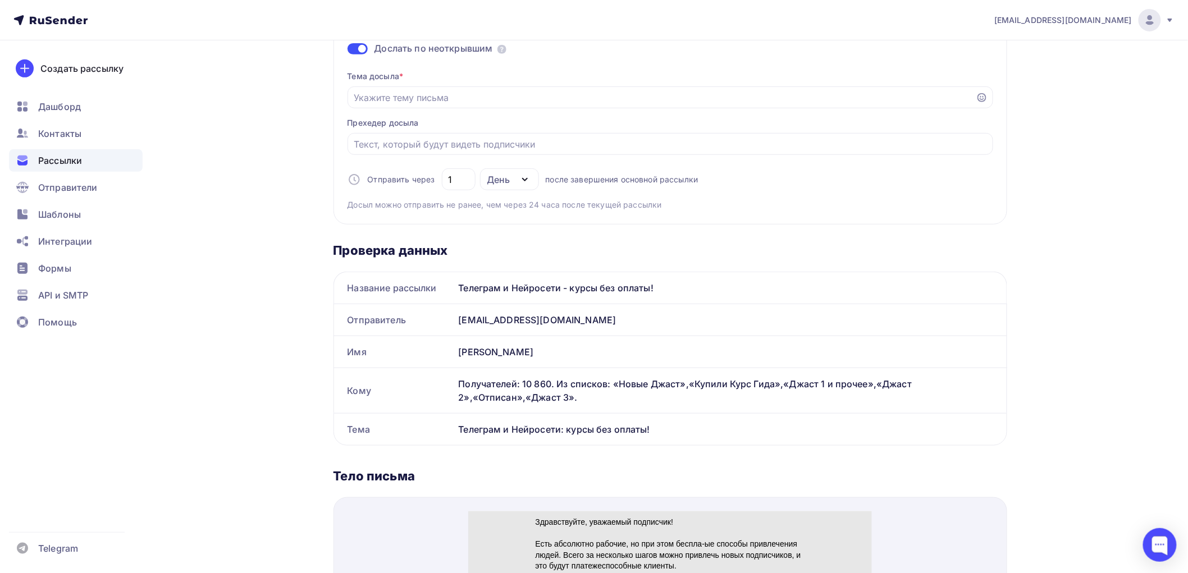
scroll to position [187, 0]
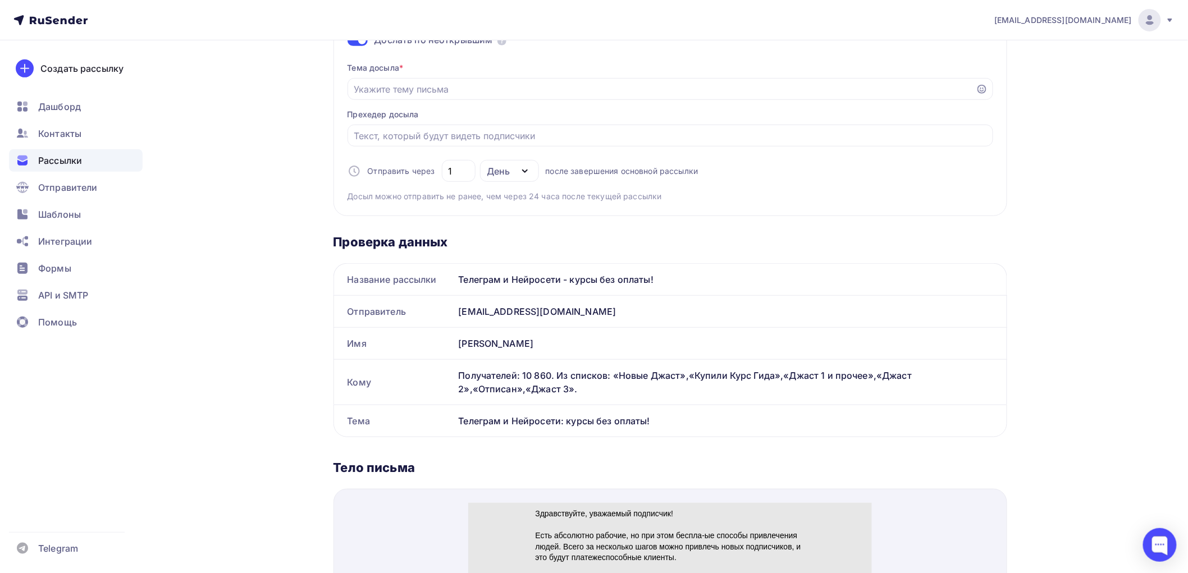
drag, startPoint x: 666, startPoint y: 277, endPoint x: 465, endPoint y: 285, distance: 201.1
click at [450, 286] on div "Название рассылки Телеграм и Нейросети - курсы без оплаты!" at bounding box center [670, 279] width 672 height 31
copy div "Название рассылки Телеграм и Нейросети - курсы без оплаты!"
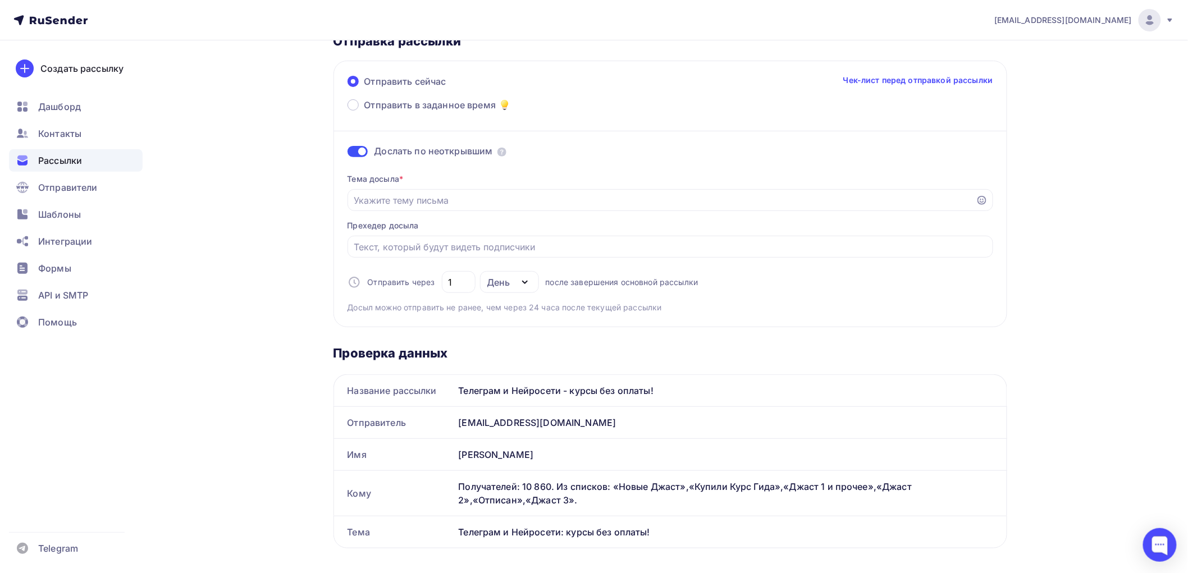
scroll to position [0, 0]
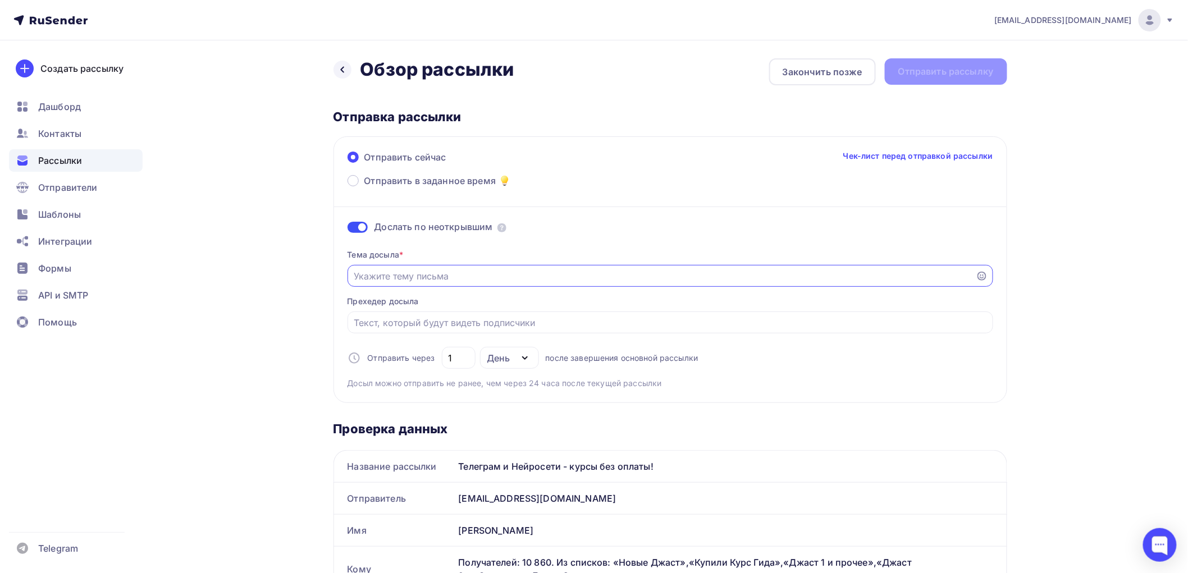
paste input "Телеграм и Нейросети - курсы без оплаты!"
type input "Телеграм и Нейросети - курсы без оплаты!"
click at [455, 357] on input "1" at bounding box center [458, 357] width 21 height 13
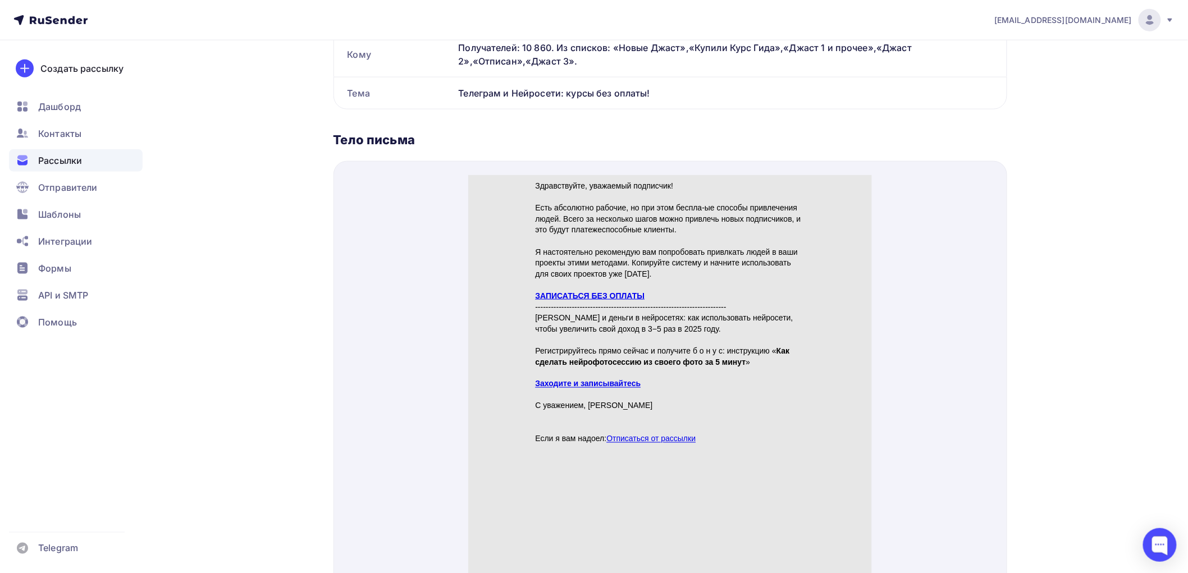
scroll to position [561, 0]
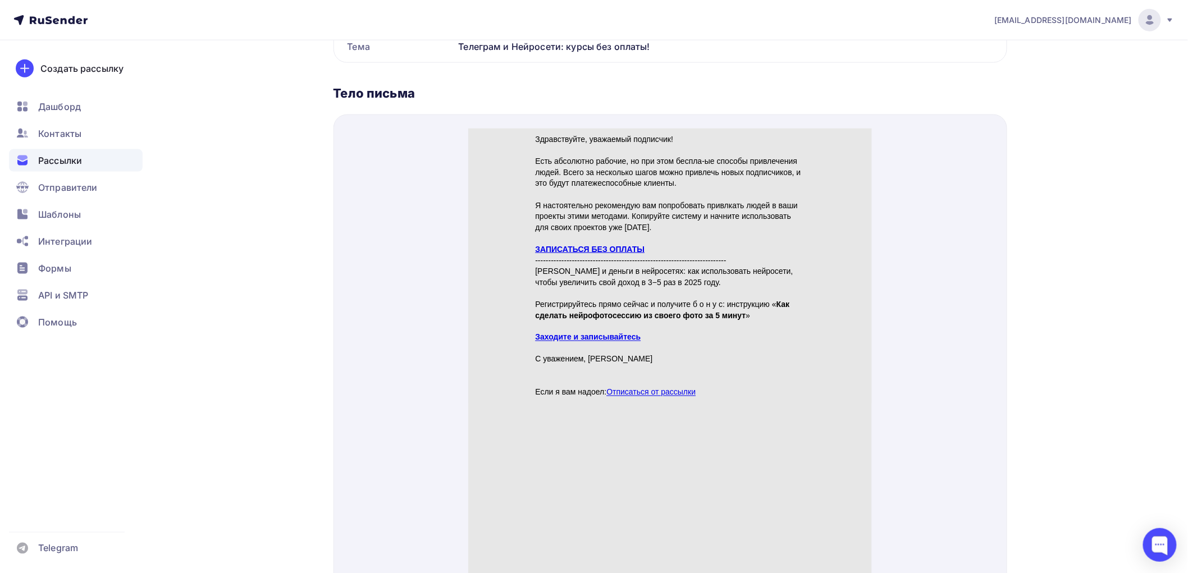
type input "2"
click at [580, 233] on link "ЗАПИСАТЬСЯ БЕЗ ОПЛАТЫ" at bounding box center [589, 235] width 109 height 9
click at [541, 319] on div "Здравствуйте, уважаемый подписчик! Есть абсолютно рабочие, но при этом беспла-ы…" at bounding box center [669, 253] width 269 height 264
click at [541, 319] on link "Заходите и записывайтесь" at bounding box center [588, 323] width 106 height 9
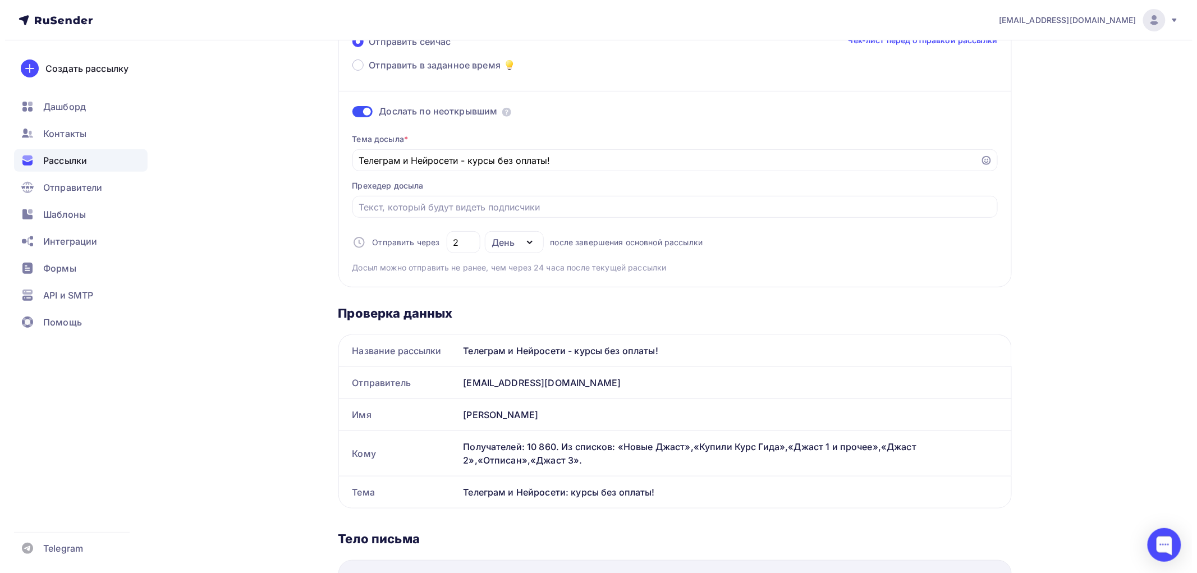
scroll to position [0, 0]
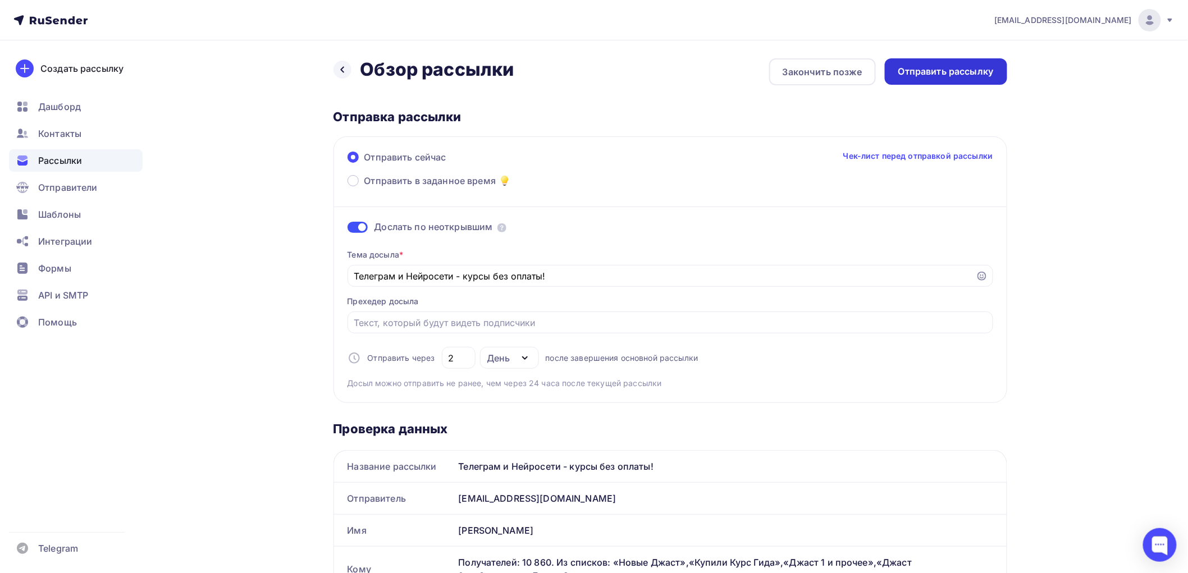
click at [973, 66] on div "Отправить рассылку" at bounding box center [945, 71] width 95 height 13
